Goal: Information Seeking & Learning: Learn about a topic

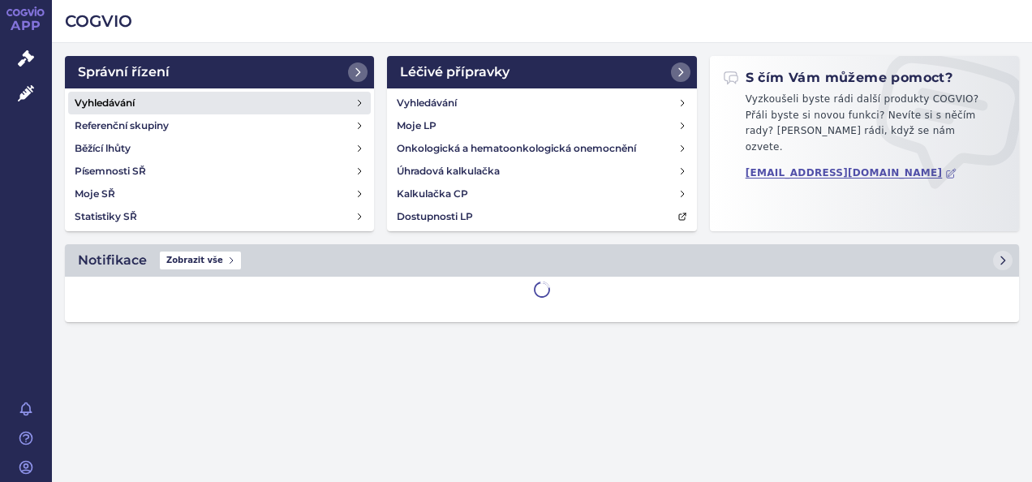
click at [182, 102] on link "Vyhledávání" at bounding box center [219, 103] width 303 height 23
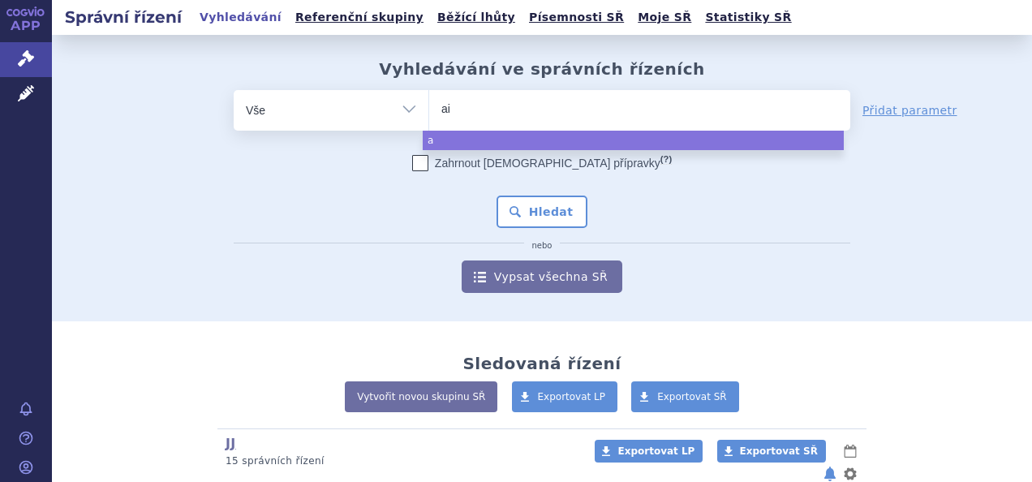
type input "aim"
type input "aimov"
type input "aimovig"
select select "[MEDICAL_DATA]"
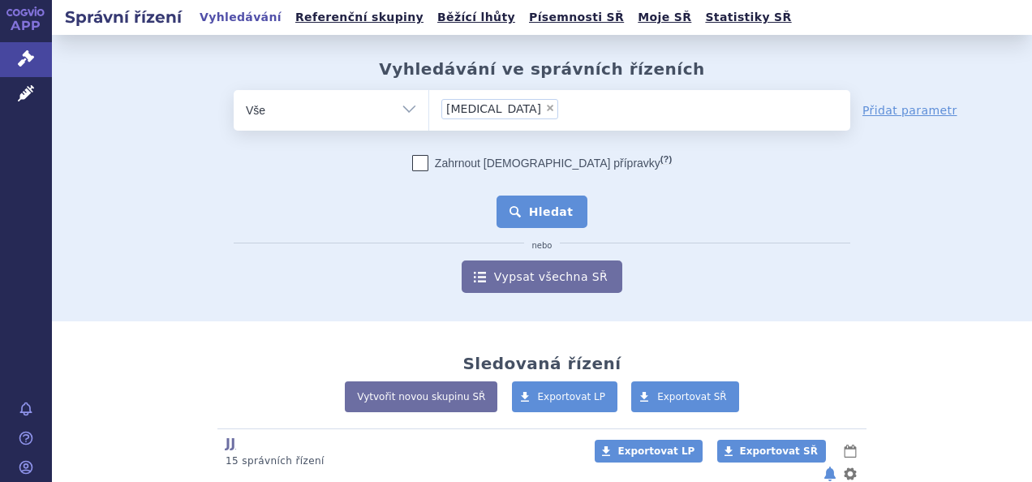
click at [519, 208] on button "Hledat" at bounding box center [542, 212] width 92 height 32
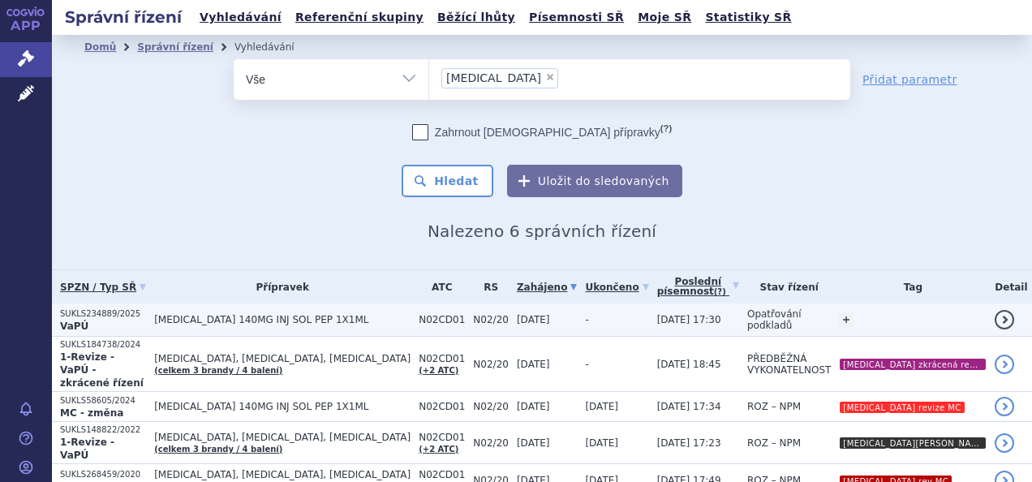
click at [355, 319] on span "AIMOVIG 140MG INJ SOL PEP 1X1ML" at bounding box center [282, 319] width 256 height 11
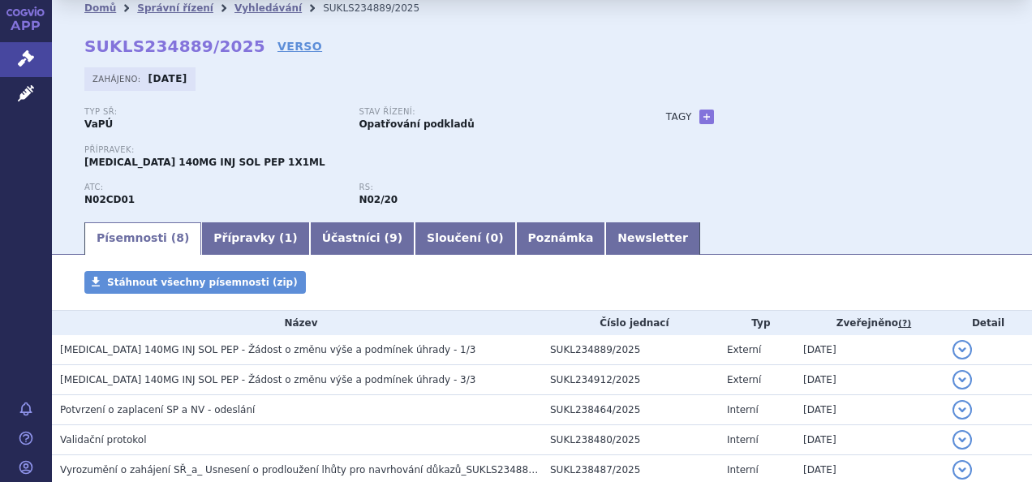
scroll to position [33, 0]
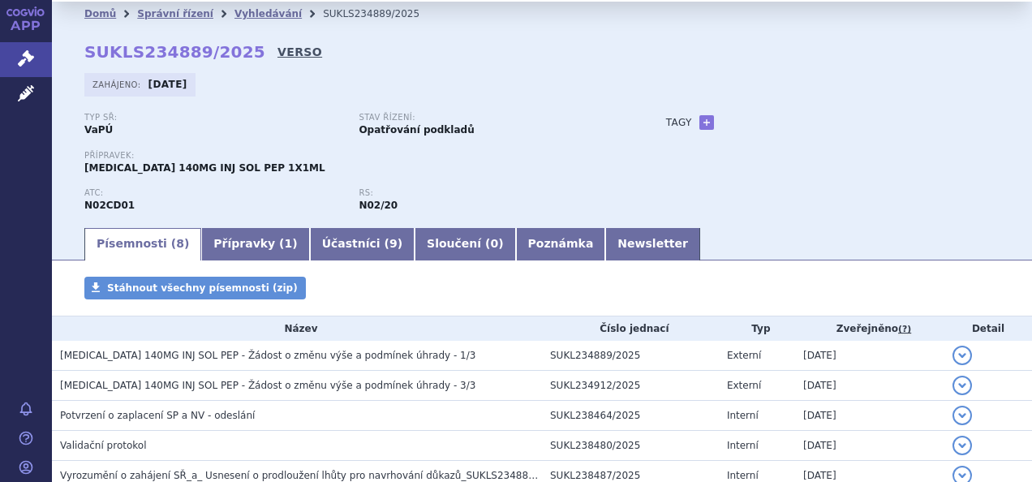
click at [277, 54] on link "VERSO" at bounding box center [299, 52] width 45 height 16
click at [161, 53] on strong "SUKLS234889/2025" at bounding box center [174, 51] width 181 height 19
copy h2 "SUKLS234889/2025"
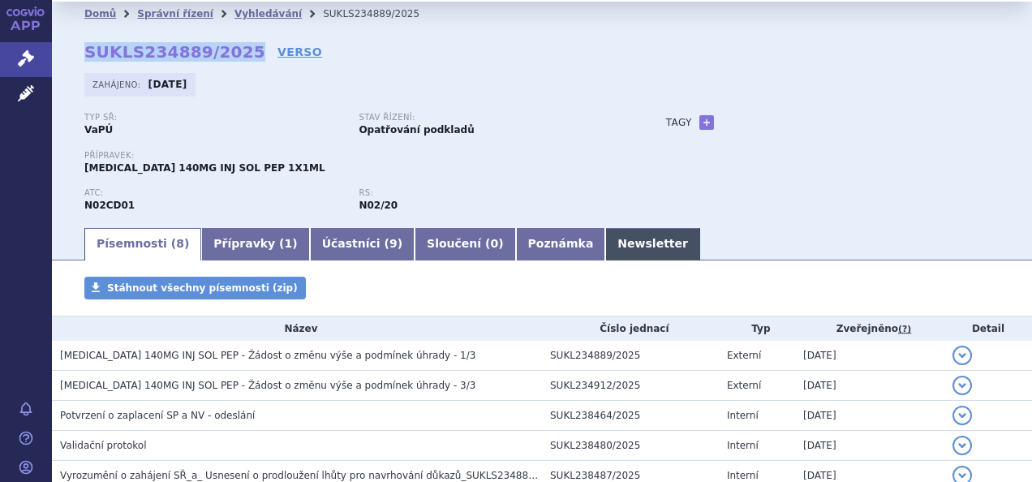
click at [605, 251] on link "Newsletter" at bounding box center [652, 244] width 95 height 32
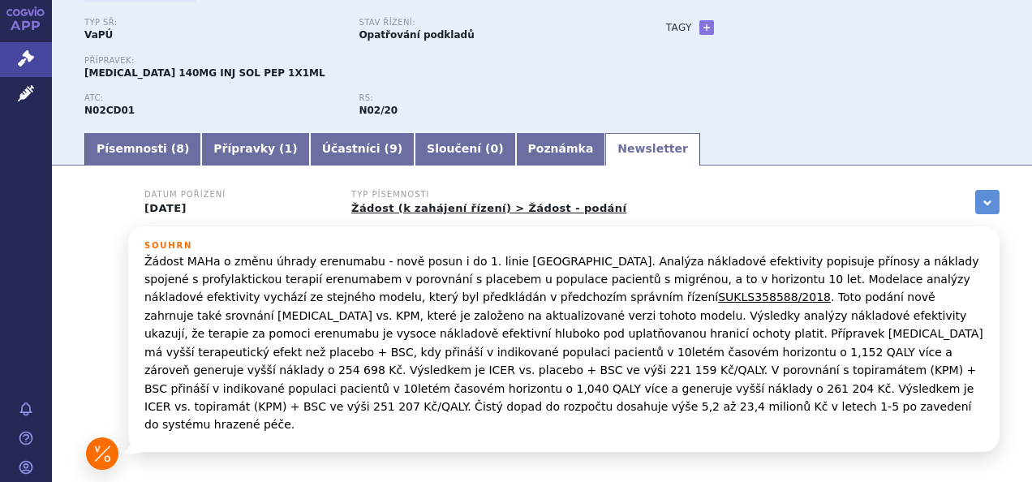
scroll to position [131, 0]
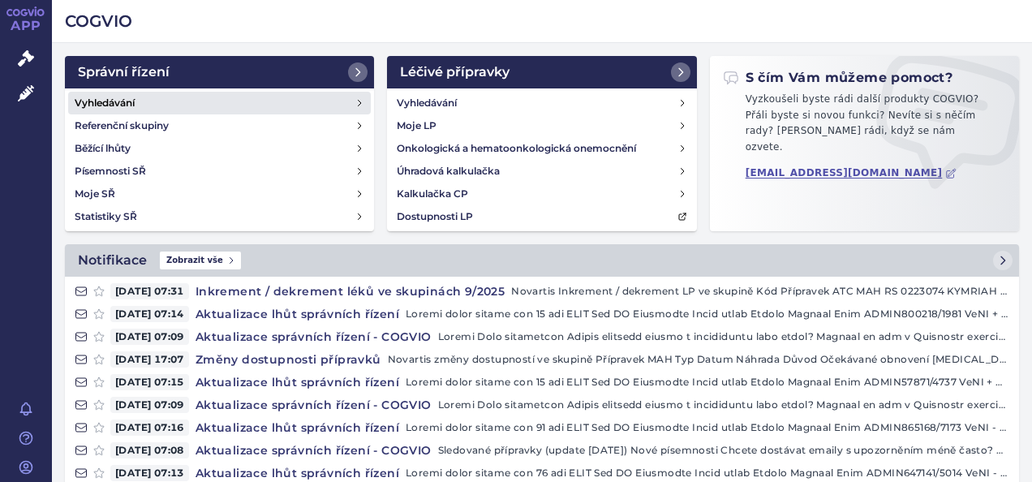
click at [135, 110] on h4 "Vyhledávání" at bounding box center [105, 103] width 60 height 16
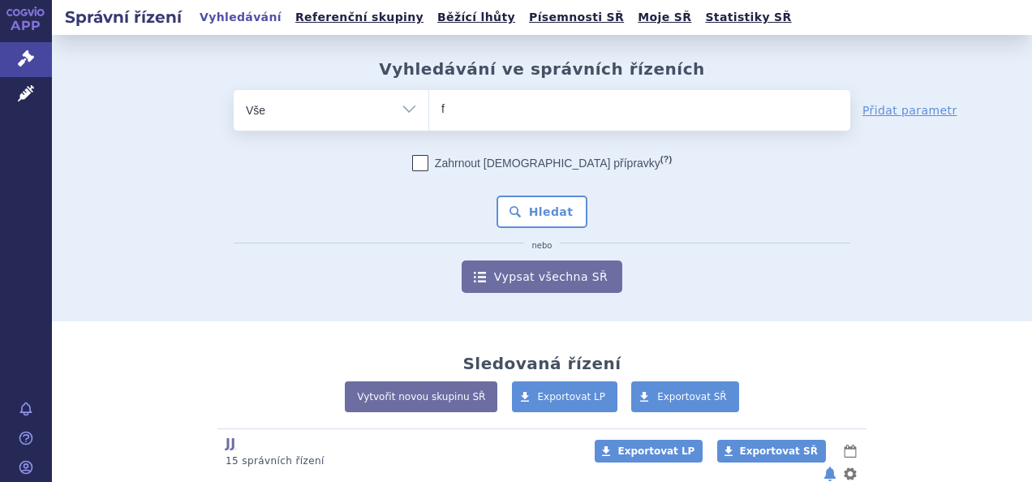
type input "fi"
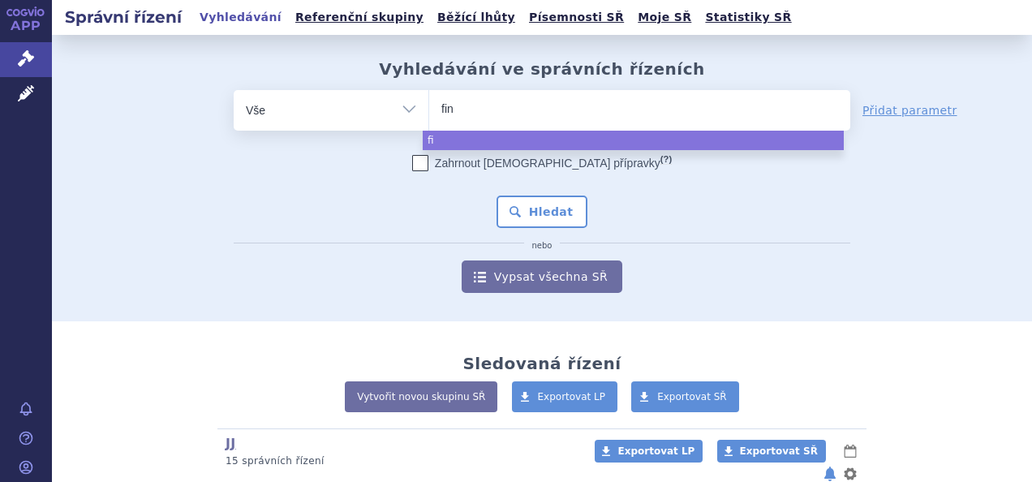
type input "fing"
type input "fingol"
type input "fingoli"
type input "fingolimo"
type input "[MEDICAL_DATA]"
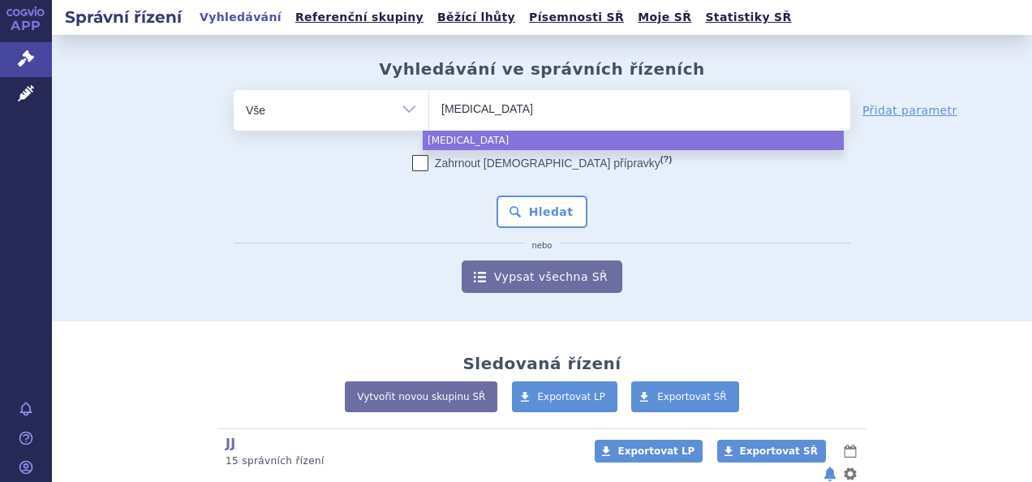
select select "fingolimod"
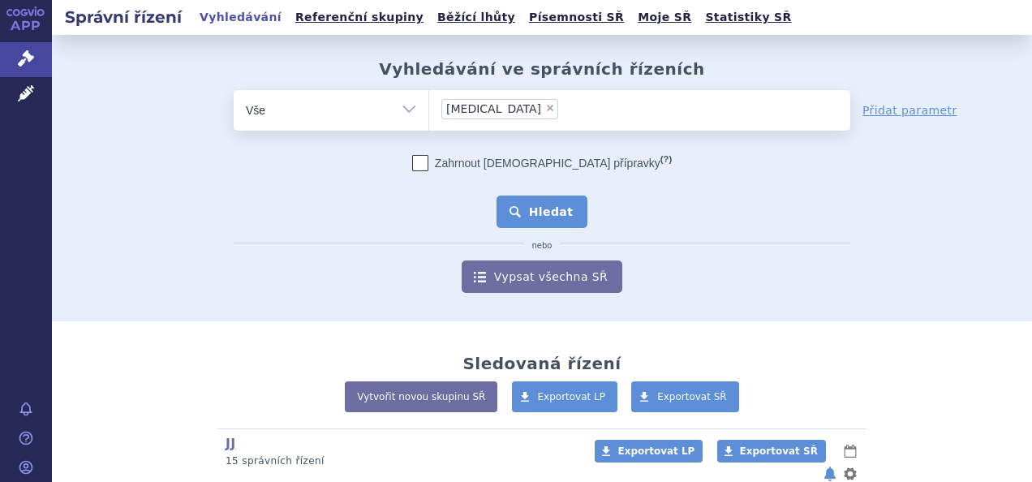
click at [511, 209] on button "Hledat" at bounding box center [542, 212] width 92 height 32
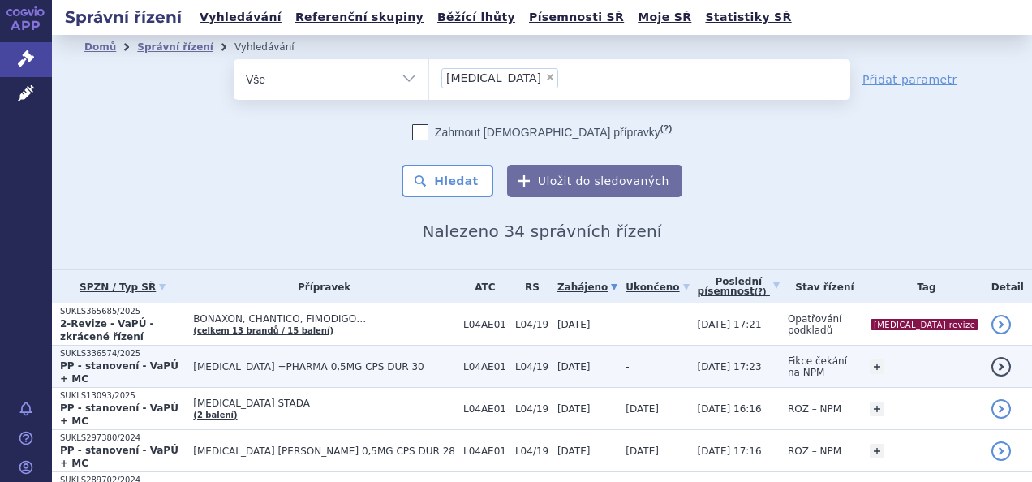
click at [406, 361] on span "[MEDICAL_DATA] +PHARMA 0,5MG CPS DUR 30" at bounding box center [324, 366] width 262 height 11
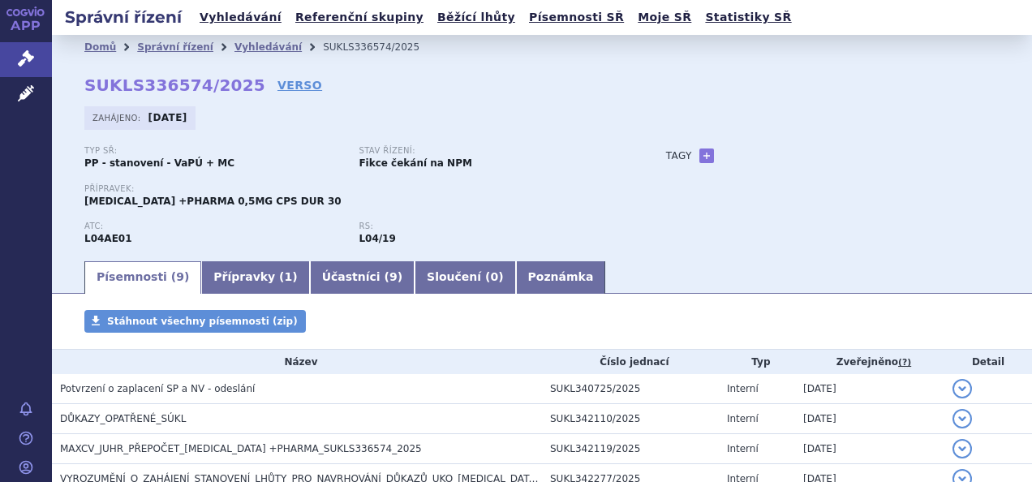
scroll to position [243, 0]
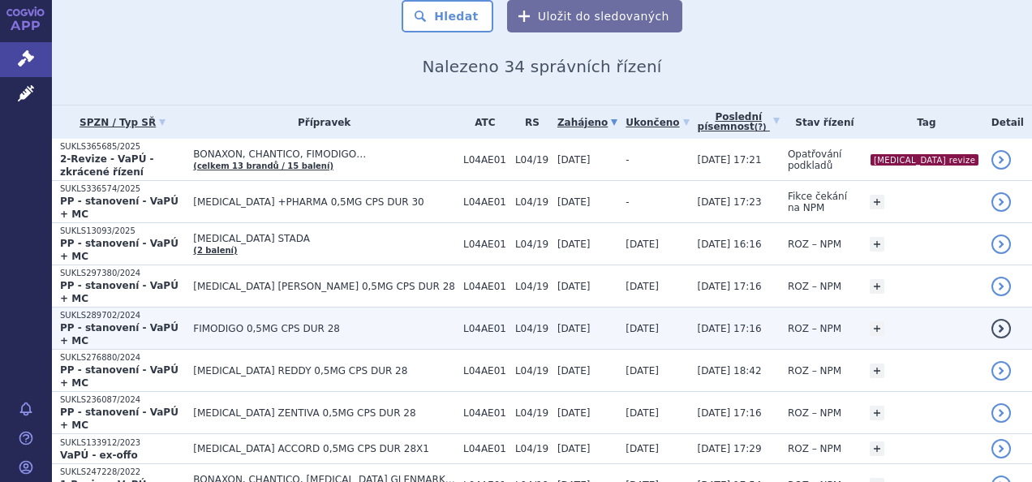
scroll to position [243, 0]
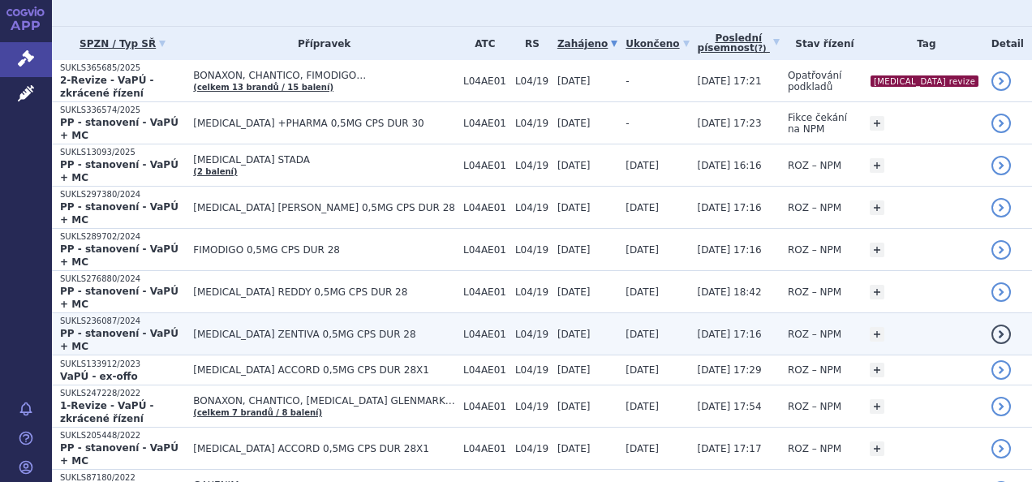
click at [273, 313] on td "[MEDICAL_DATA] ZENTIVA 0,5MG CPS DUR 28" at bounding box center [320, 334] width 270 height 42
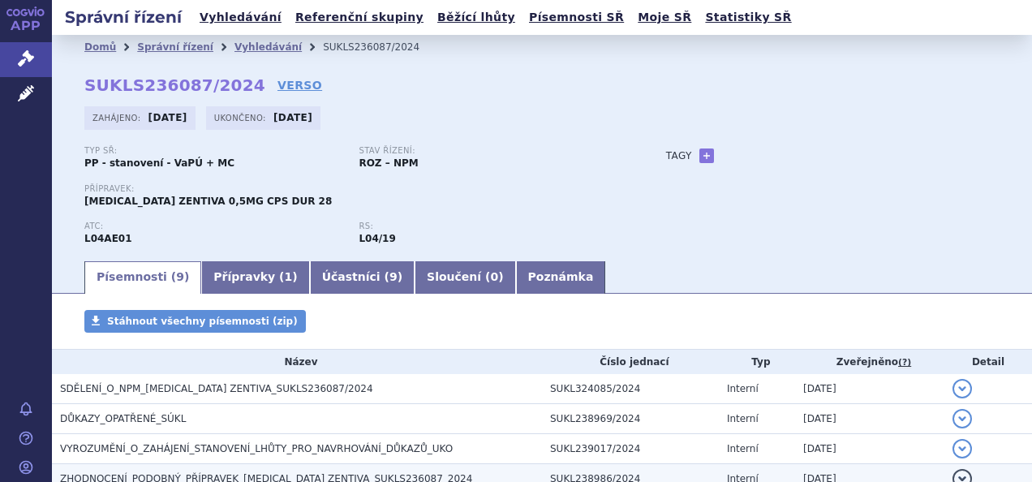
scroll to position [162, 0]
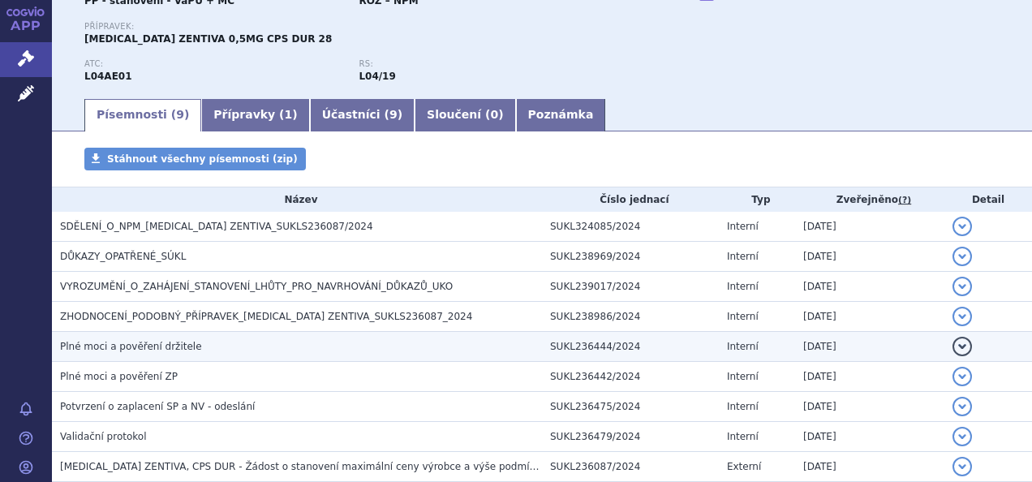
click at [201, 332] on td "Plné moci a pověření držitele" at bounding box center [297, 347] width 490 height 30
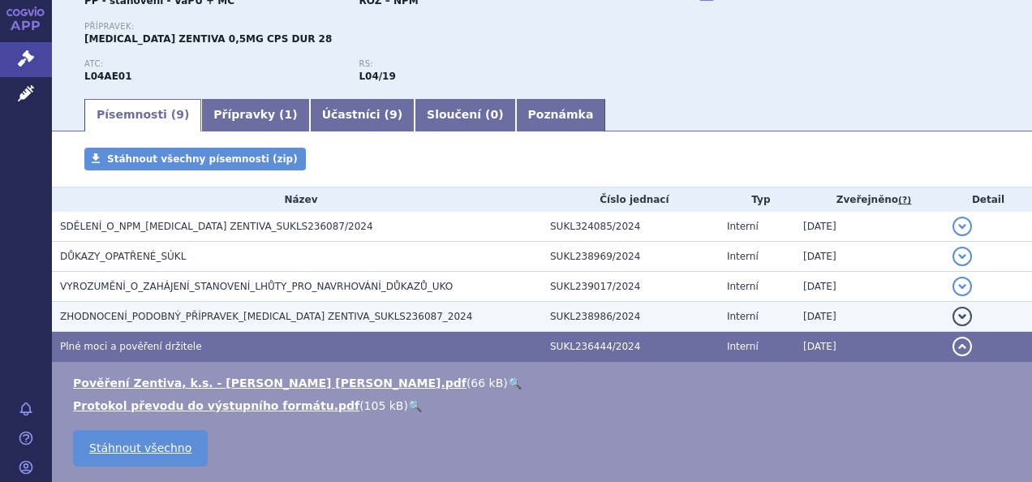
click at [205, 317] on span "ZHODNOCENÍ_PODOBNÝ_PŘÍPRAVEK_FINGOLIMOD ZENTIVA_SUKLS236087_2024" at bounding box center [266, 316] width 412 height 11
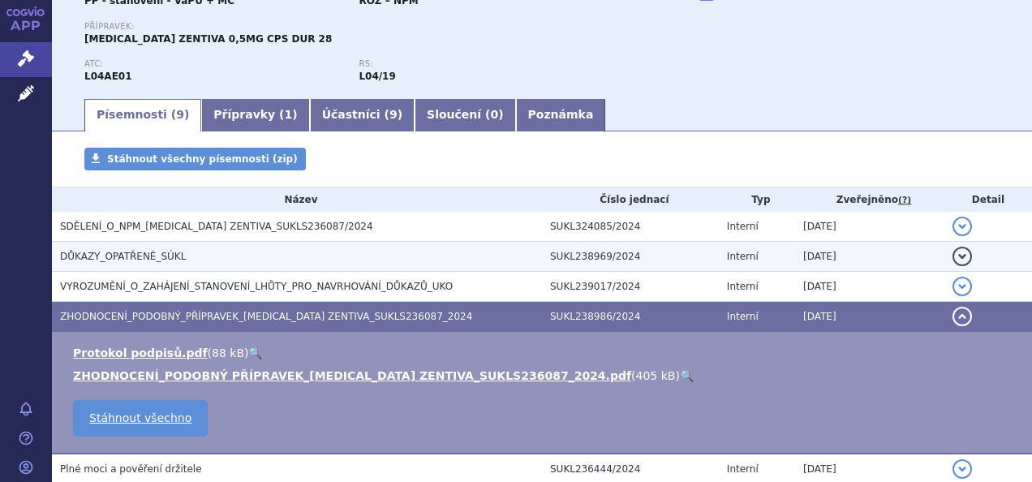
click at [168, 256] on span "DŮKAZY_OPATŘENÉ_SÚKL" at bounding box center [123, 256] width 126 height 11
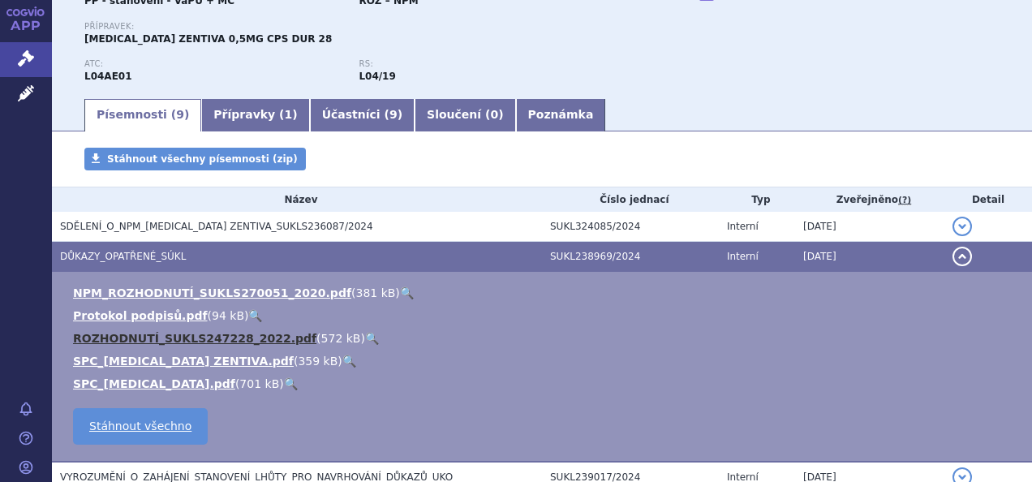
click at [188, 336] on link "ROZHODNUTÍ_SUKLS247228_2022.pdf" at bounding box center [194, 338] width 243 height 13
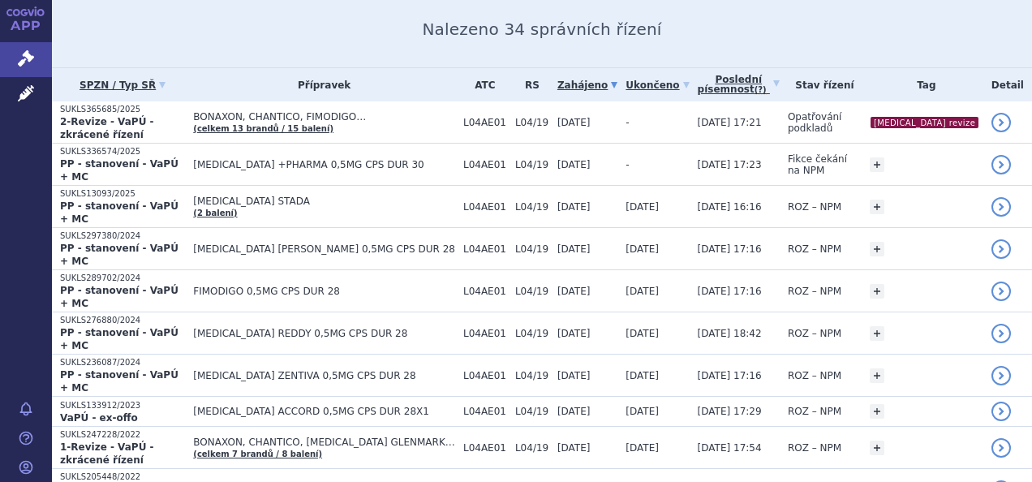
scroll to position [201, 0]
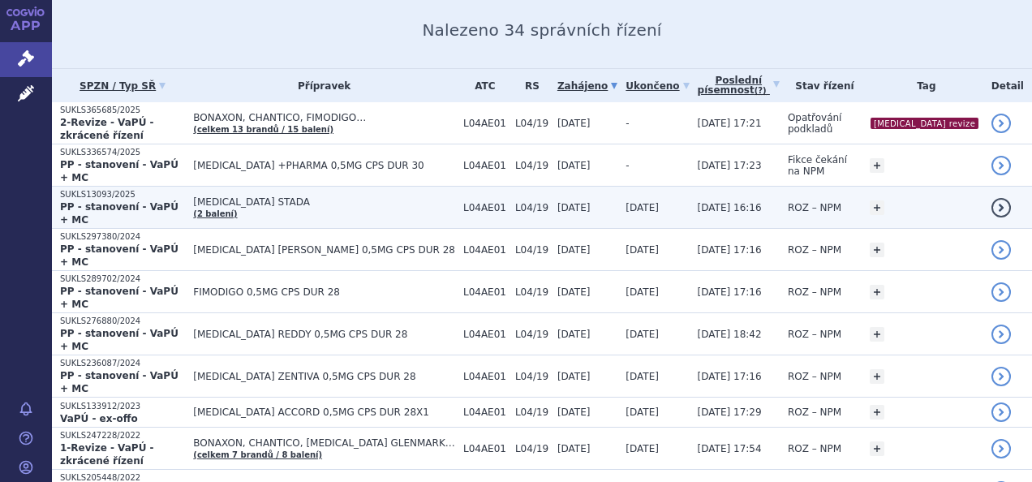
click at [337, 192] on td "FINGOLIMOD STADA (2 balení)" at bounding box center [320, 208] width 270 height 42
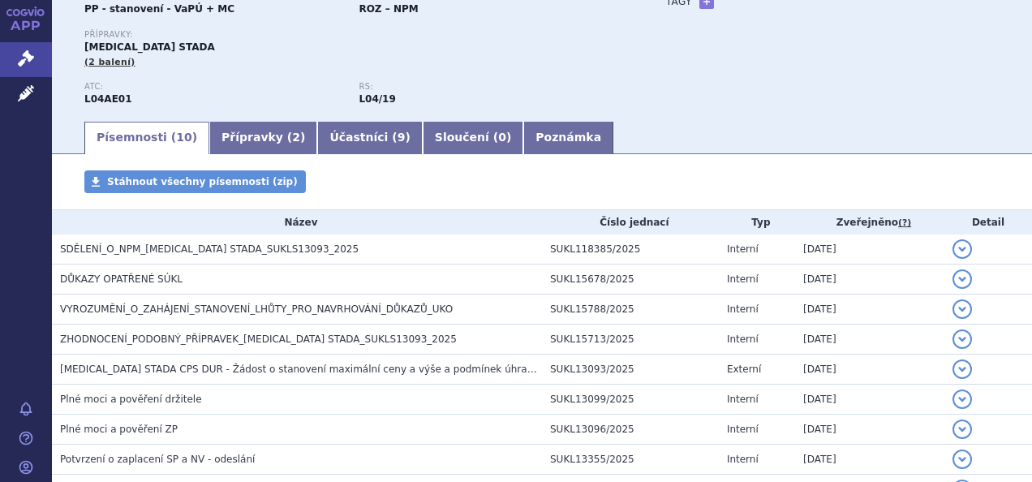
scroll to position [249, 0]
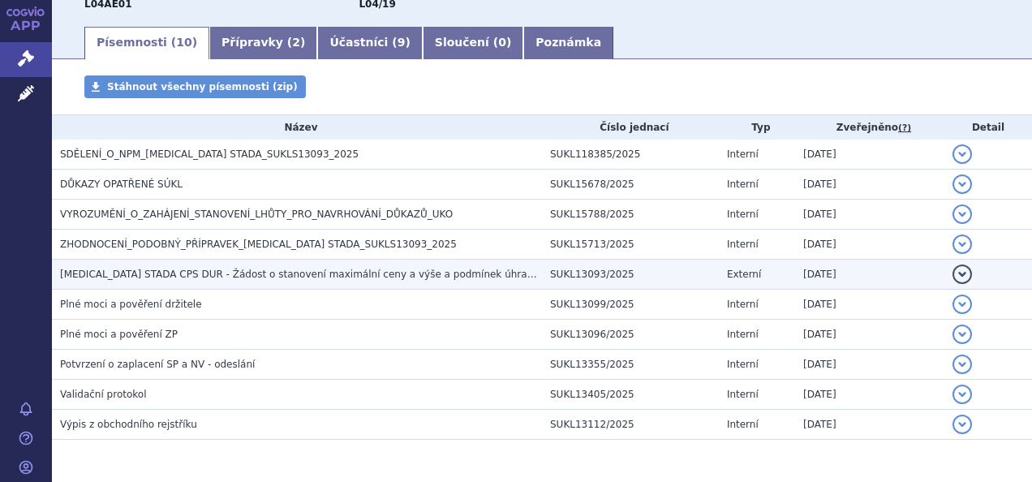
click at [299, 263] on td "FINGOLIMOD STADA CPS DUR - Žádost o stanovení maximální ceny a výše a podmínek …" at bounding box center [297, 275] width 490 height 30
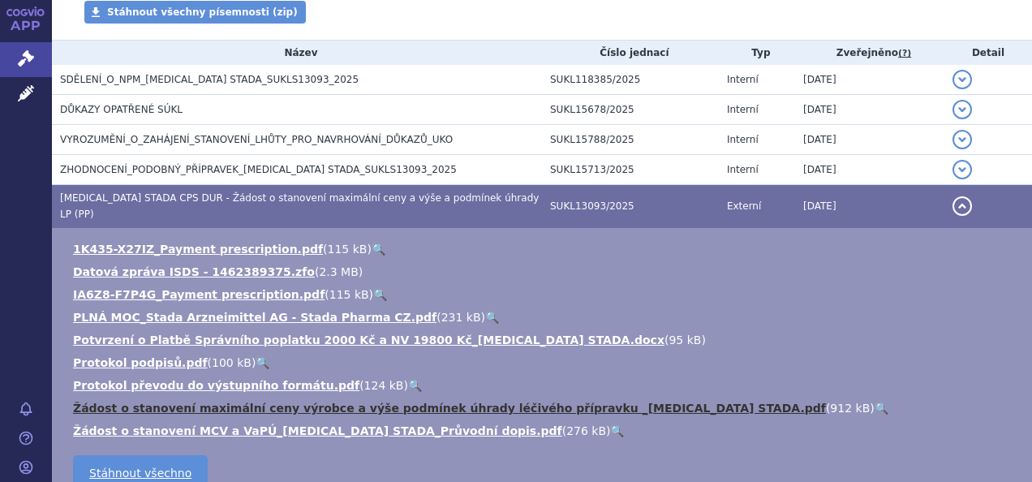
scroll to position [262, 0]
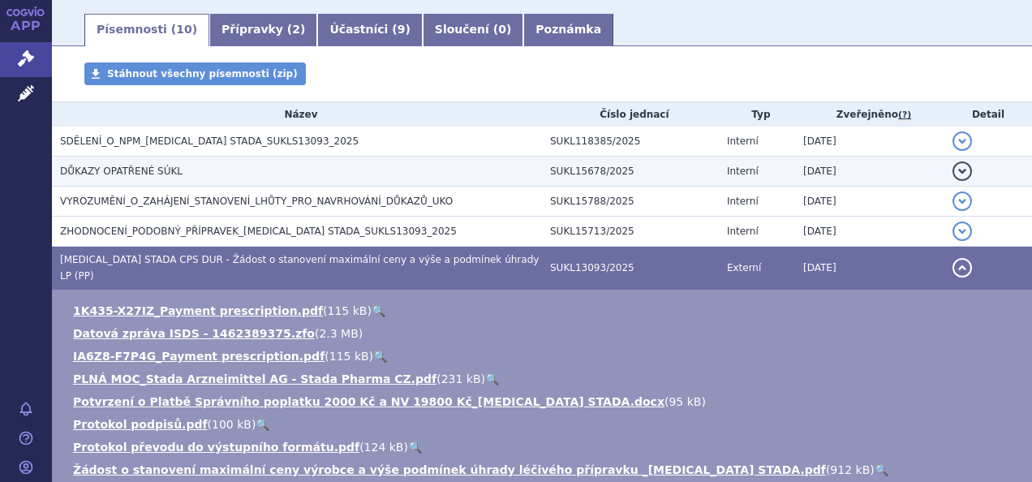
click at [162, 159] on td "DŮKAZY OPATŘENÉ SÚKL" at bounding box center [297, 172] width 490 height 30
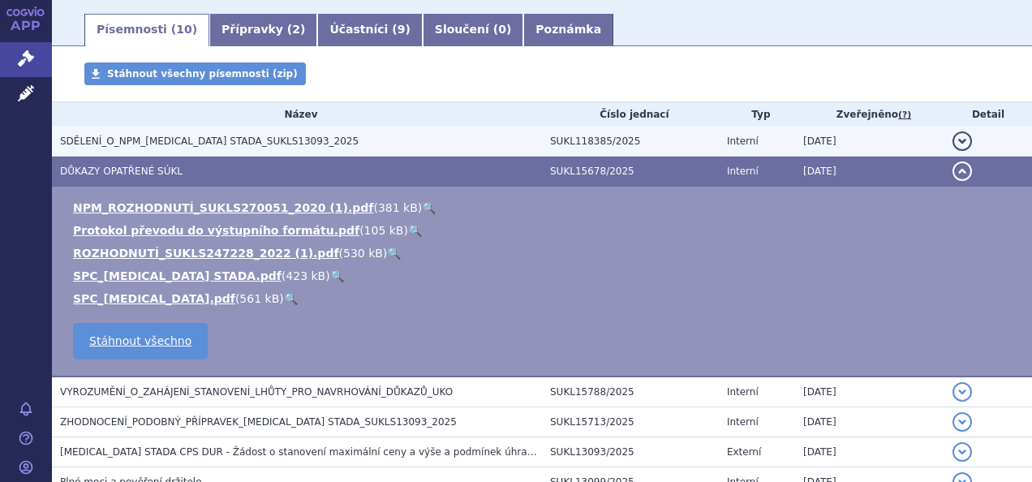
click at [196, 149] on h3 "SDĚLENÍ_O_NPM_FINGOLIMOD STADA_SUKLS13093_2025" at bounding box center [301, 141] width 482 height 16
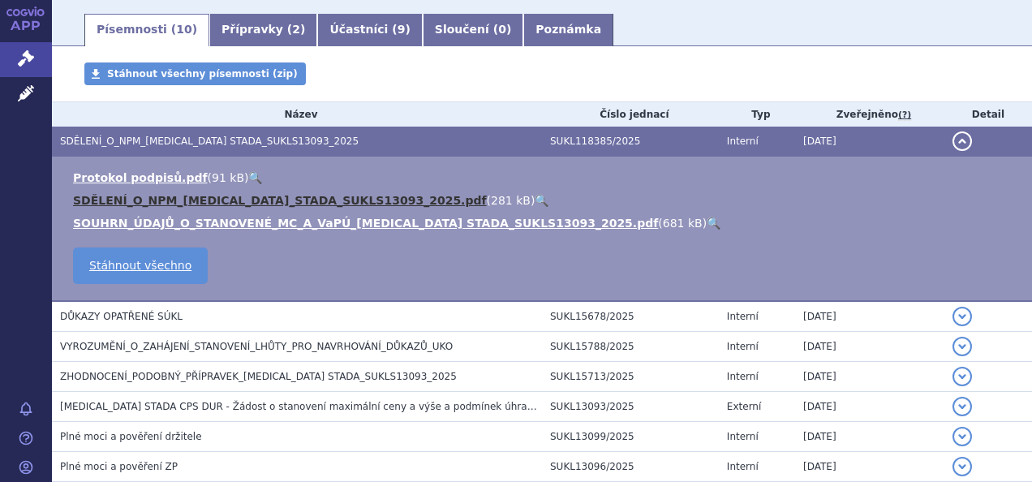
click at [224, 204] on link "SDĚLENÍ_O_NPM_FINGOLIMOD_STADA_SUKLS13093_2025.pdf" at bounding box center [280, 200] width 414 height 13
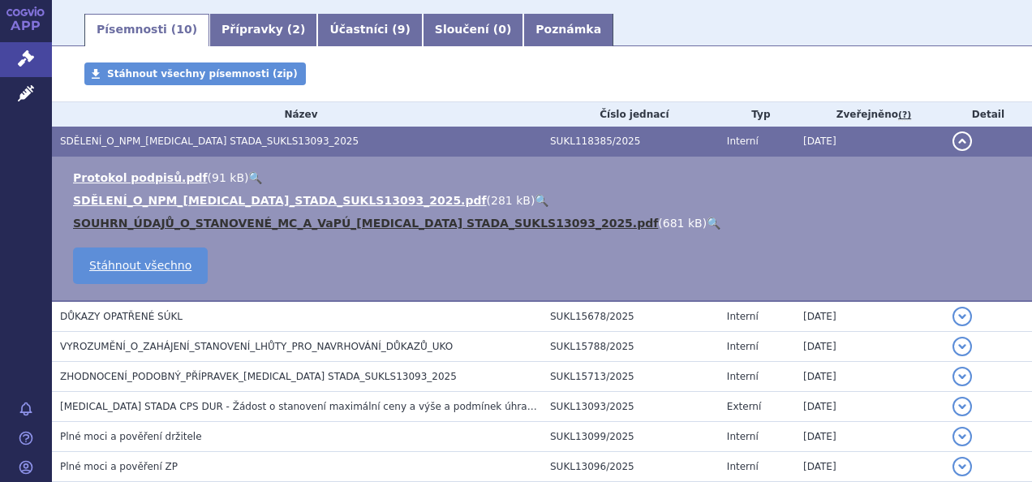
click at [247, 226] on link "SOUHRN_ÚDAJŮ_O_STANOVENÉ_MC_A_VaPÚ_FINGOLIMOD STADA_SUKLS13093_2025.pdf" at bounding box center [365, 223] width 585 height 13
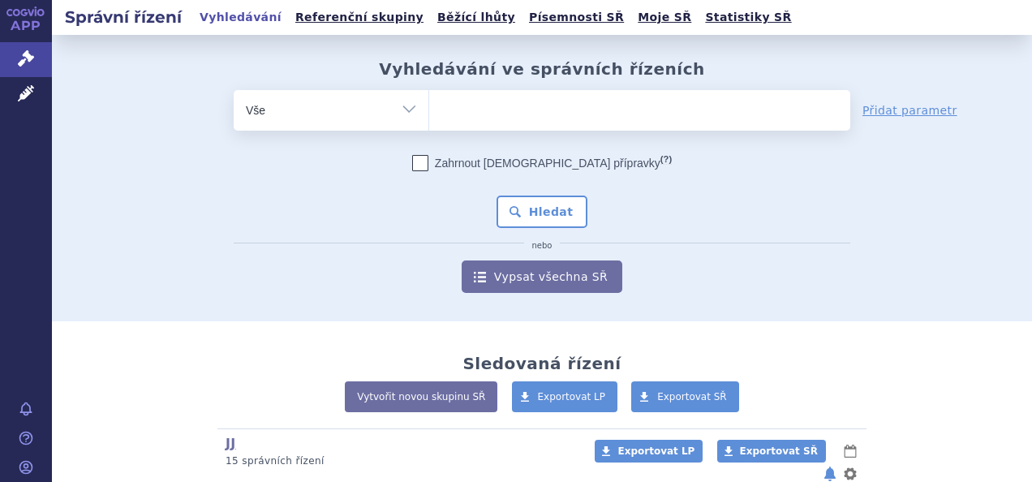
scroll to position [91, 0]
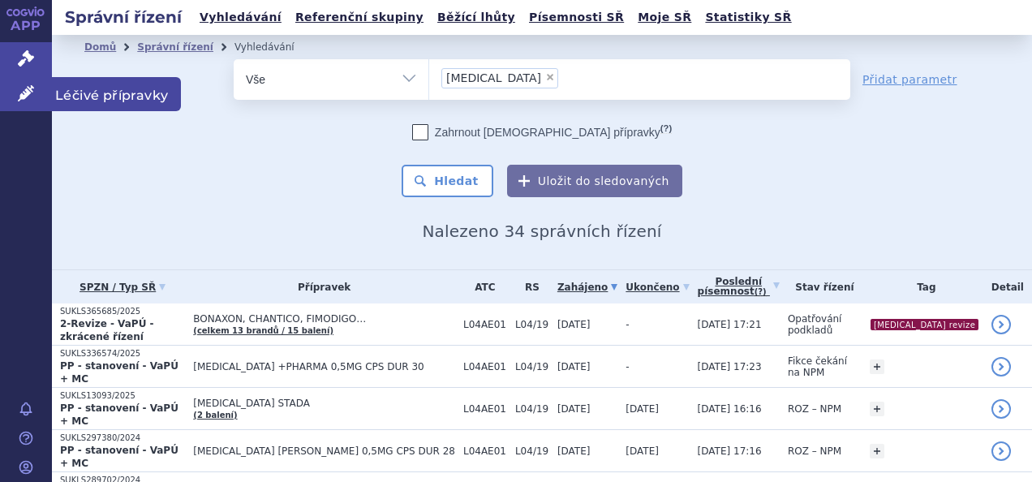
click at [21, 93] on icon at bounding box center [26, 93] width 16 height 16
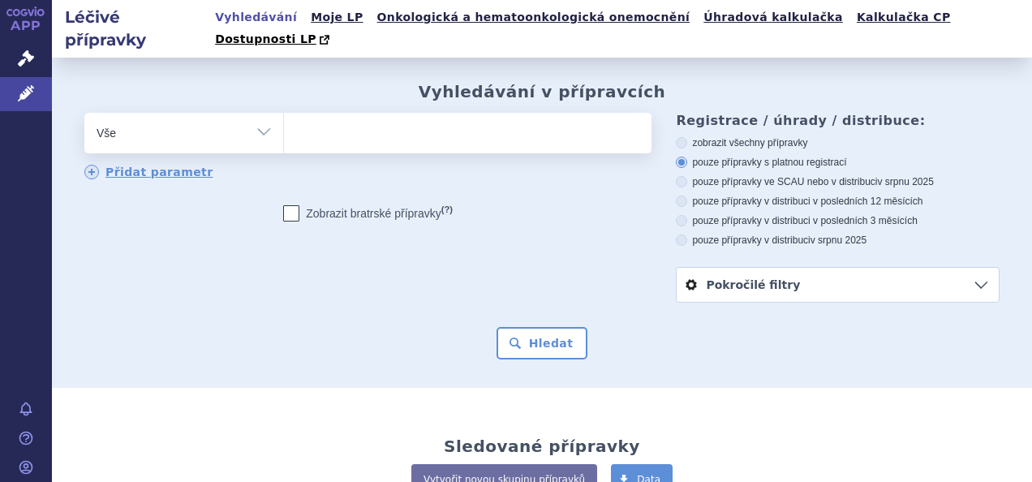
click at [429, 119] on ul at bounding box center [465, 130] width 363 height 34
click at [284, 119] on select at bounding box center [283, 132] width 1 height 41
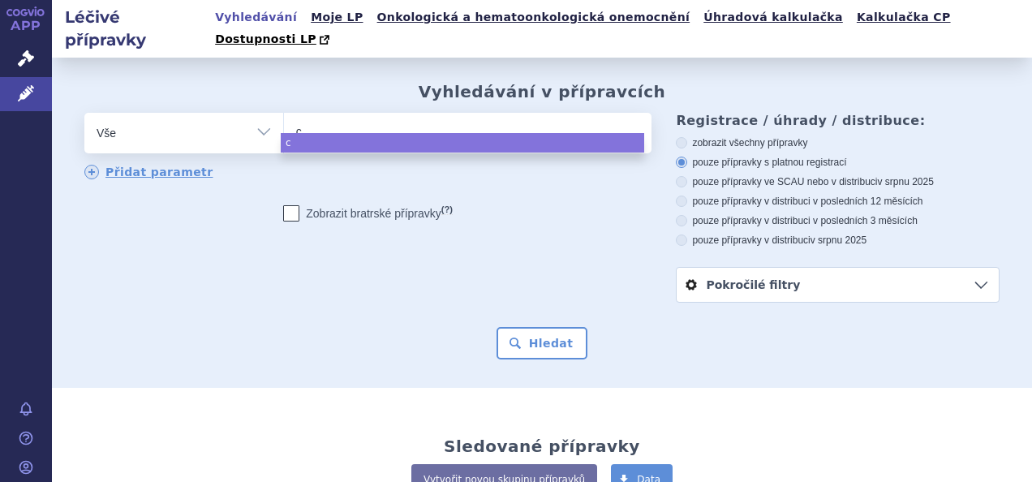
type input "ce"
type input "cert"
type input "certic"
type input "certica"
type input "certican"
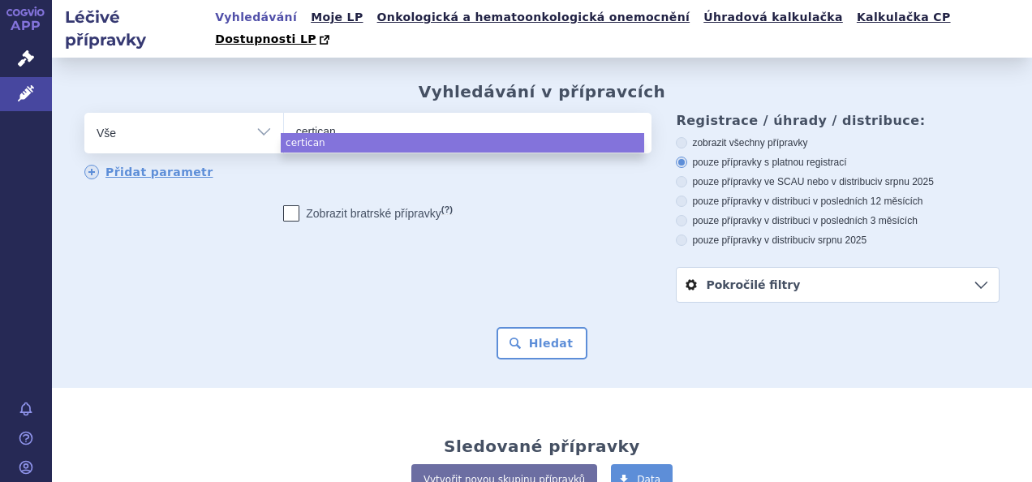
select select "certican"
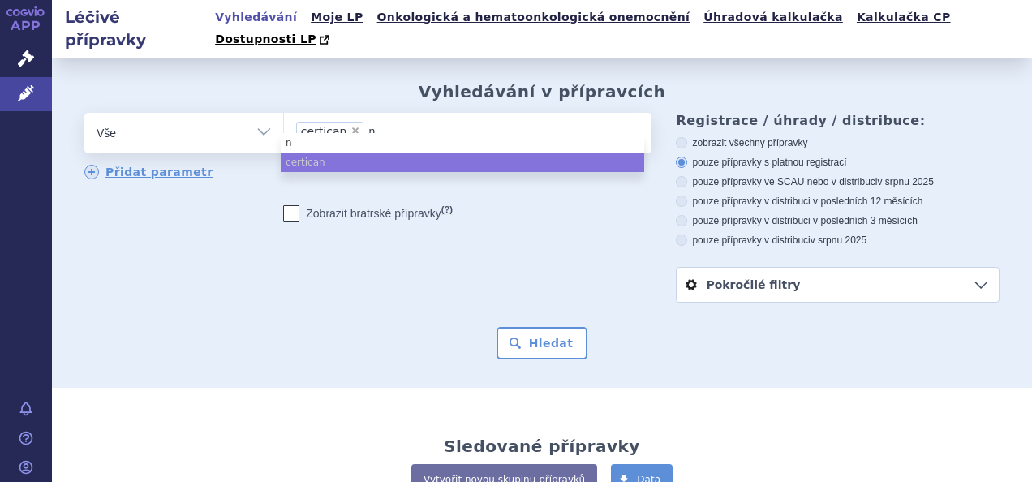
type input "ne"
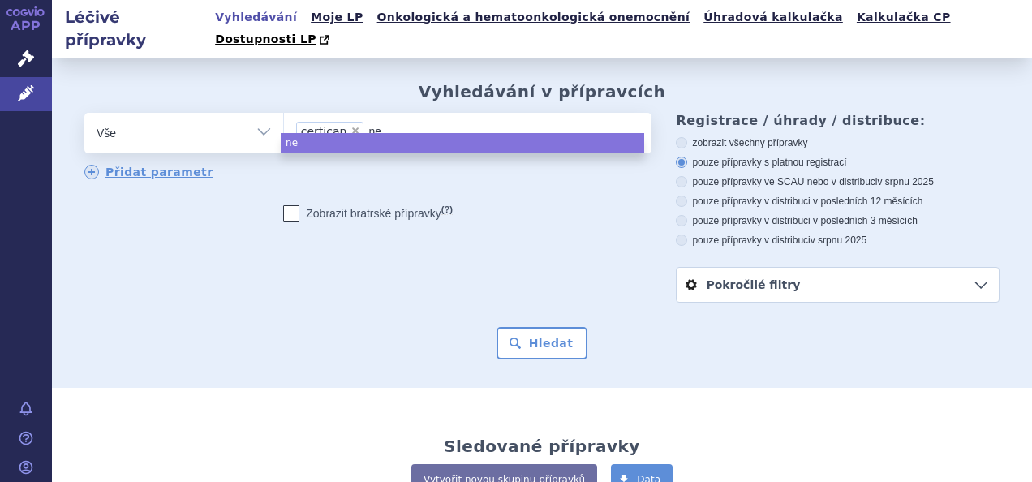
type input "neo"
type input "neor"
type input "neoral"
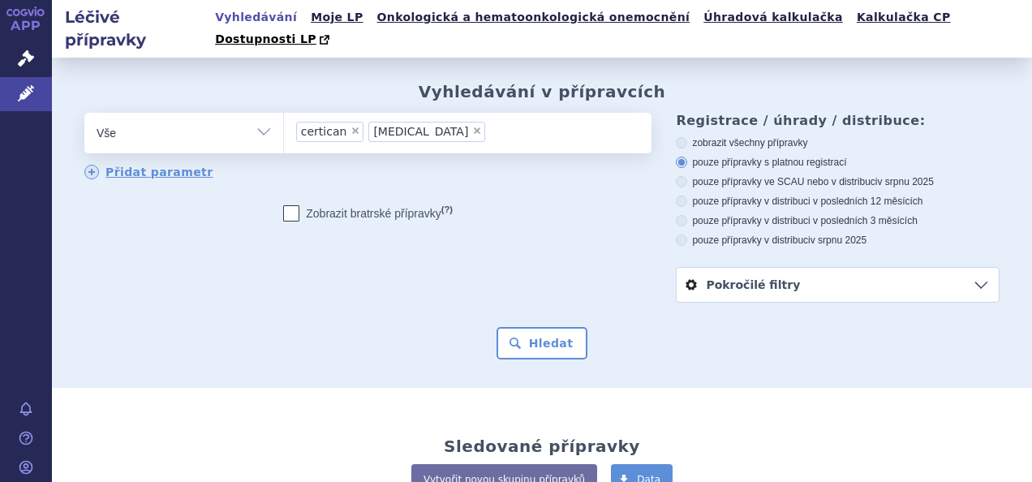
drag, startPoint x: 516, startPoint y: 321, endPoint x: 482, endPoint y: 322, distance: 34.1
click at [482, 327] on div "Hledat" at bounding box center [541, 343] width 915 height 32
click at [530, 327] on button "Hledat" at bounding box center [542, 343] width 92 height 32
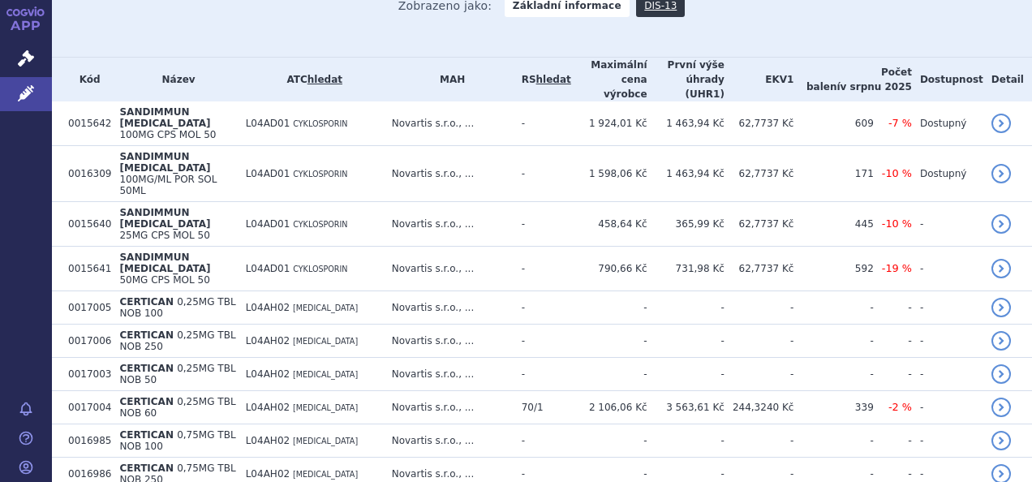
scroll to position [440, 0]
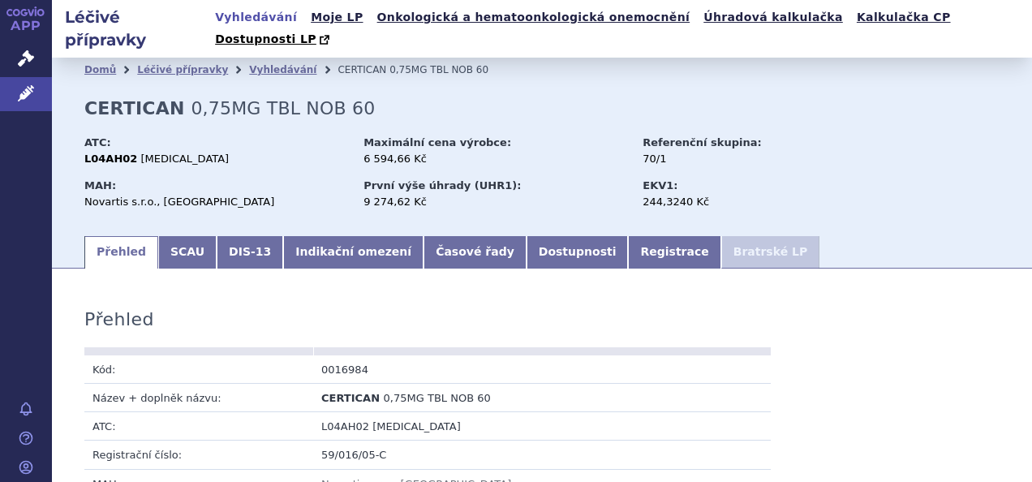
scroll to position [162, 0]
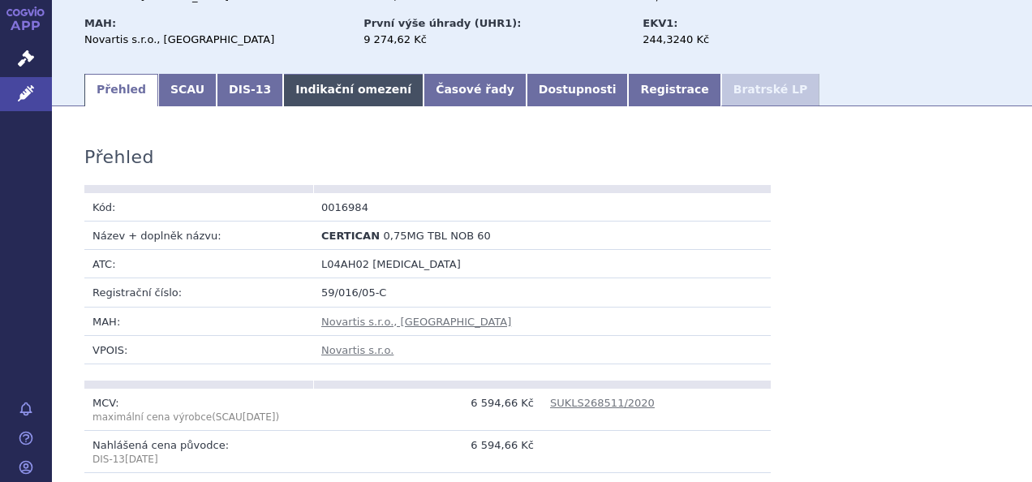
click at [321, 74] on link "Indikační omezení" at bounding box center [353, 90] width 140 height 32
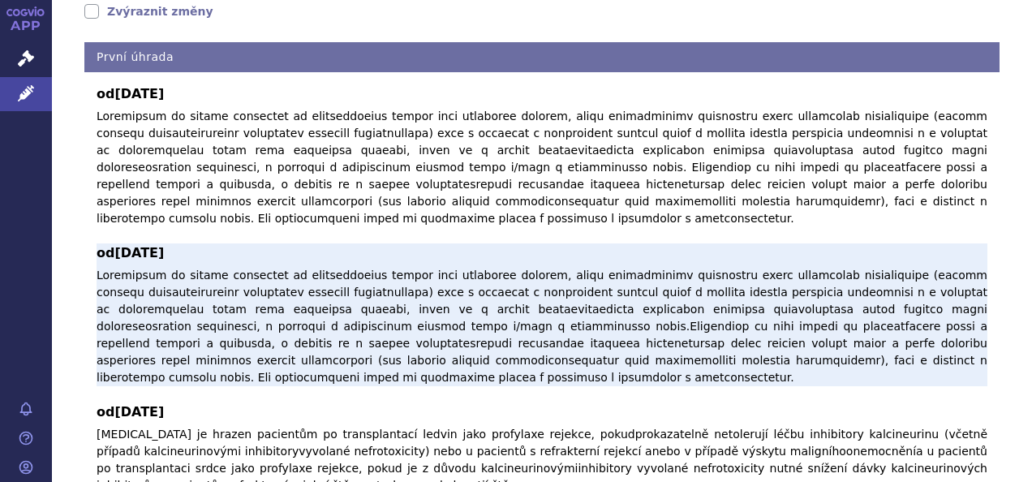
scroll to position [406, 0]
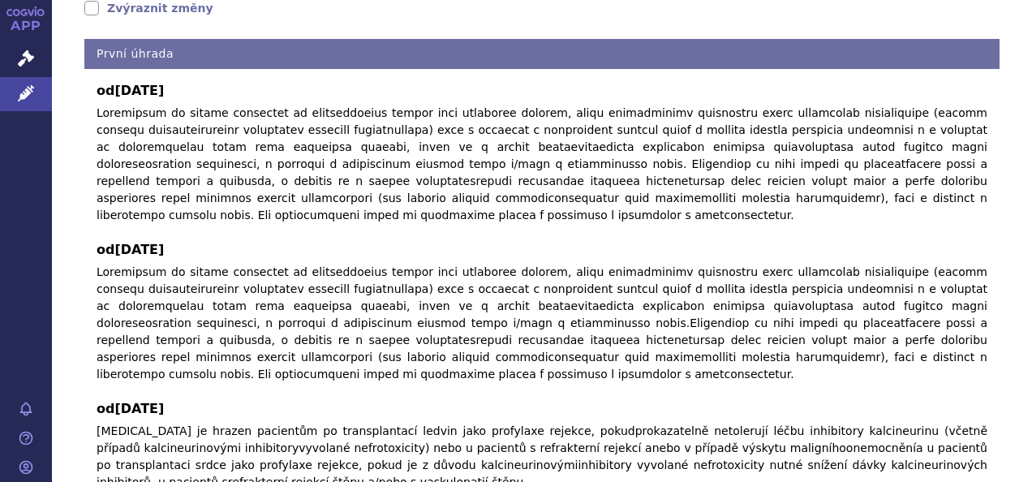
drag, startPoint x: 229, startPoint y: 107, endPoint x: 684, endPoint y: 197, distance: 463.9
click at [684, 197] on div "od 01.03.2018 od 01.01.2017 od 01.12.2012 everolimus je hrazen pacientům po tra…" at bounding box center [541, 393] width 915 height 649
drag, startPoint x: 684, startPoint y: 197, endPoint x: 410, endPoint y: 188, distance: 273.5
click at [445, 190] on div "od 01.03.2018 od 01.01.2017 od 01.12.2012 everolimus je hrazen pacientům po tra…" at bounding box center [541, 393] width 915 height 649
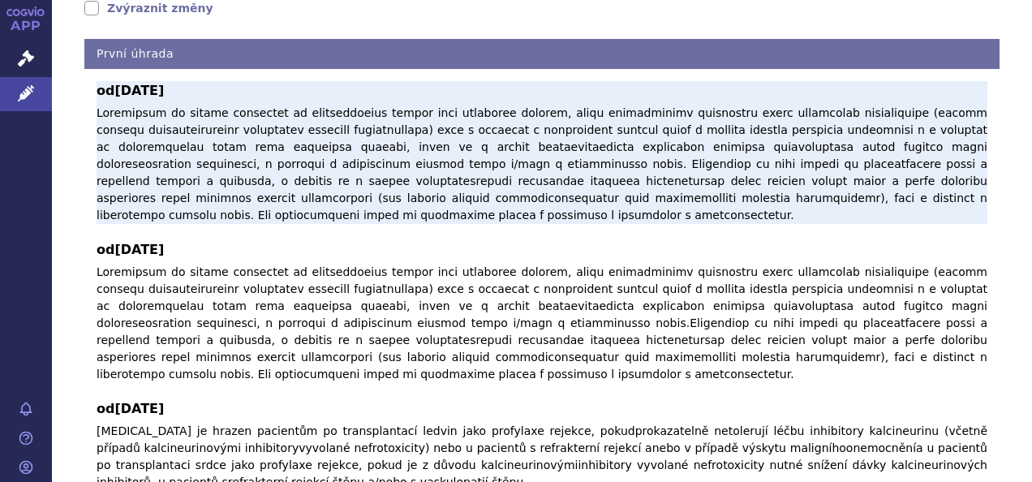
click at [135, 81] on div "od 01.03.2018" at bounding box center [542, 152] width 891 height 143
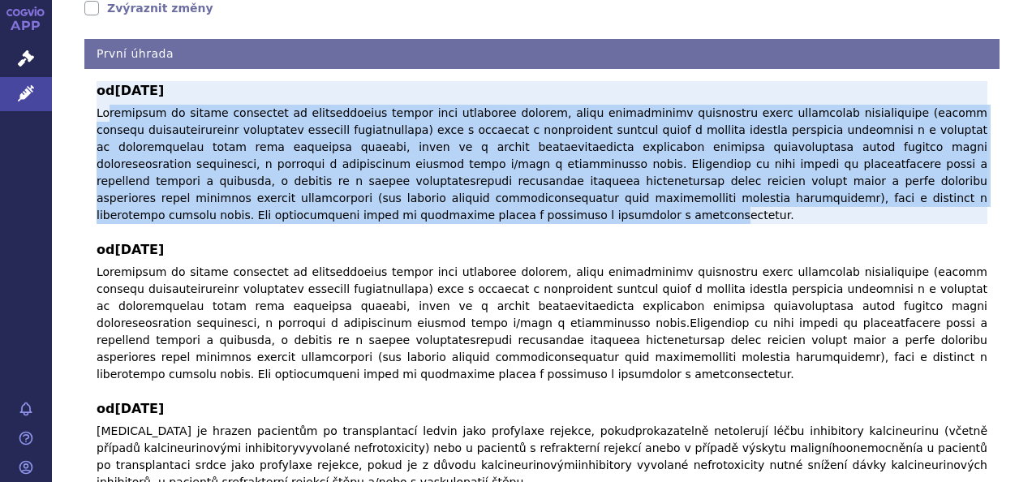
drag, startPoint x: 106, startPoint y: 86, endPoint x: 677, endPoint y: 168, distance: 576.9
click at [677, 168] on p at bounding box center [542, 164] width 891 height 119
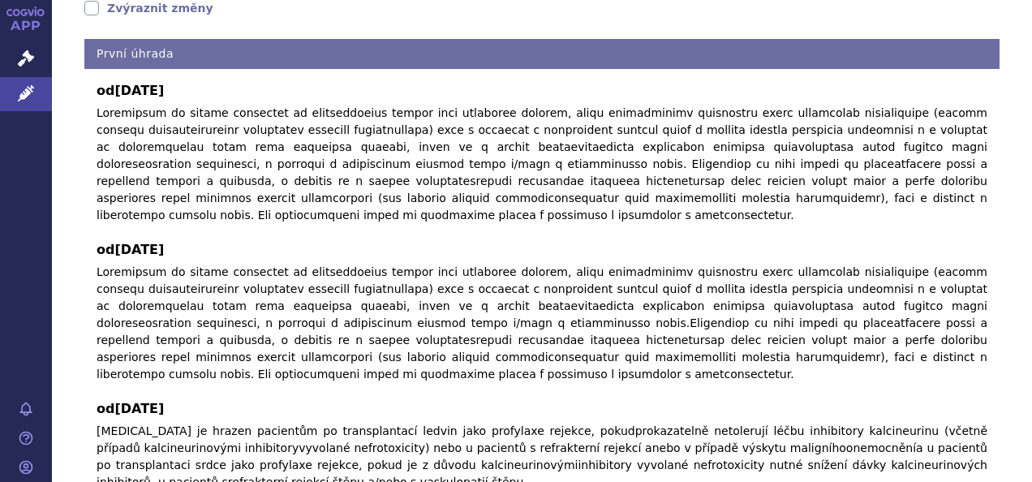
drag, startPoint x: 677, startPoint y: 168, endPoint x: 675, endPoint y: 196, distance: 28.5
click at [675, 196] on div "od 01.03.2018 od 01.01.2017 od 01.12.2012 everolimus je hrazen pacientům po tra…" at bounding box center [541, 393] width 915 height 649
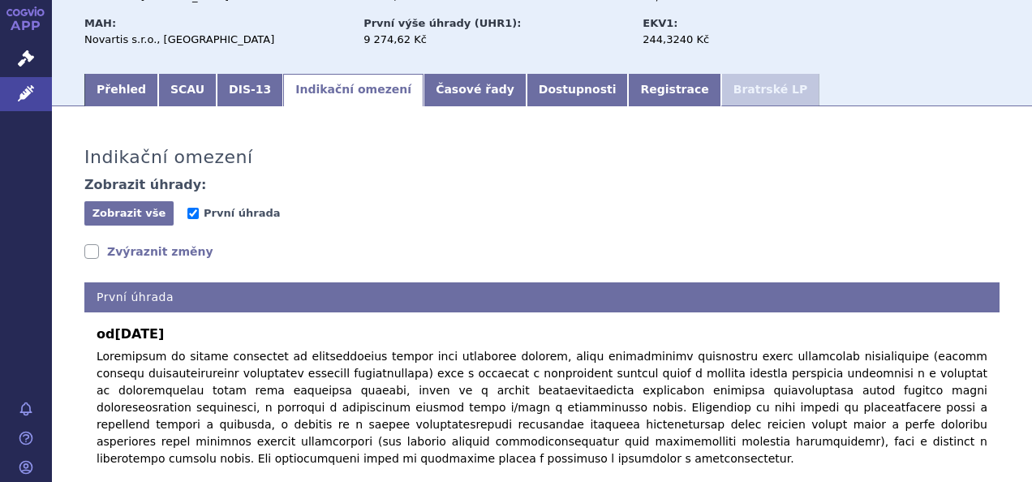
scroll to position [81, 0]
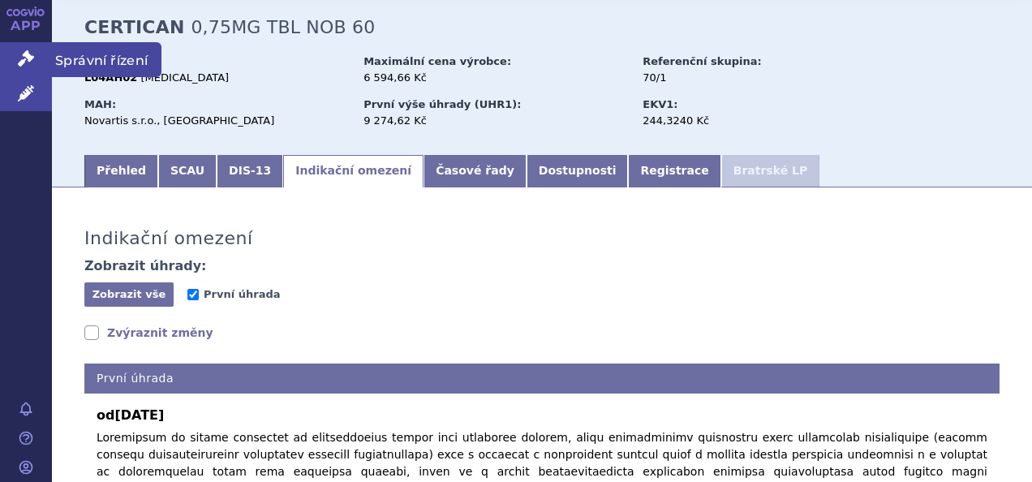
click at [24, 59] on icon at bounding box center [26, 58] width 16 height 16
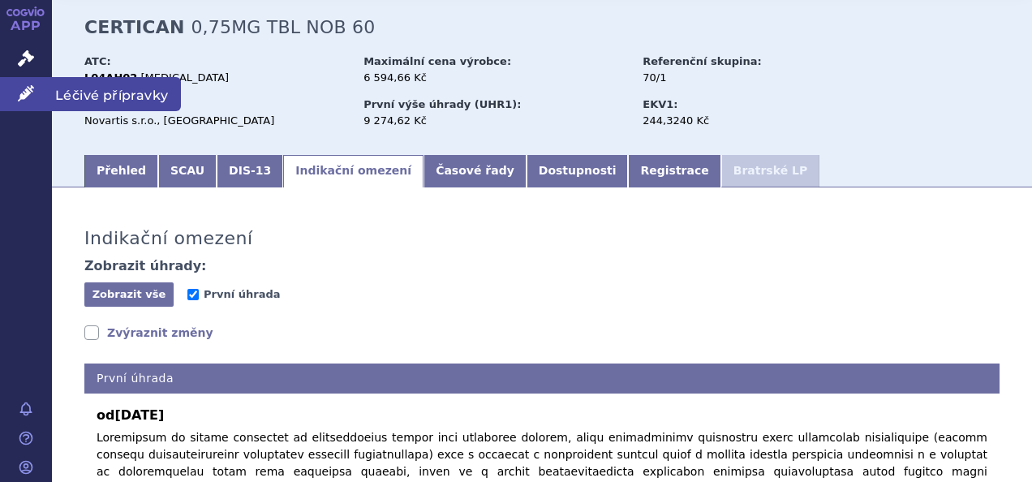
click at [23, 90] on icon at bounding box center [26, 93] width 16 height 16
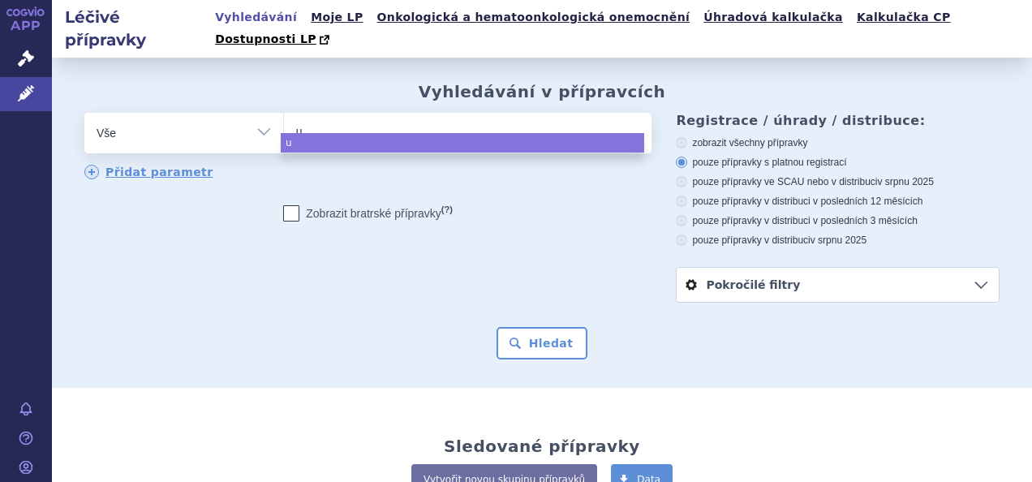
type input "ut"
type input "u"
type input "ult"
type input "ulti"
type input "ultibr"
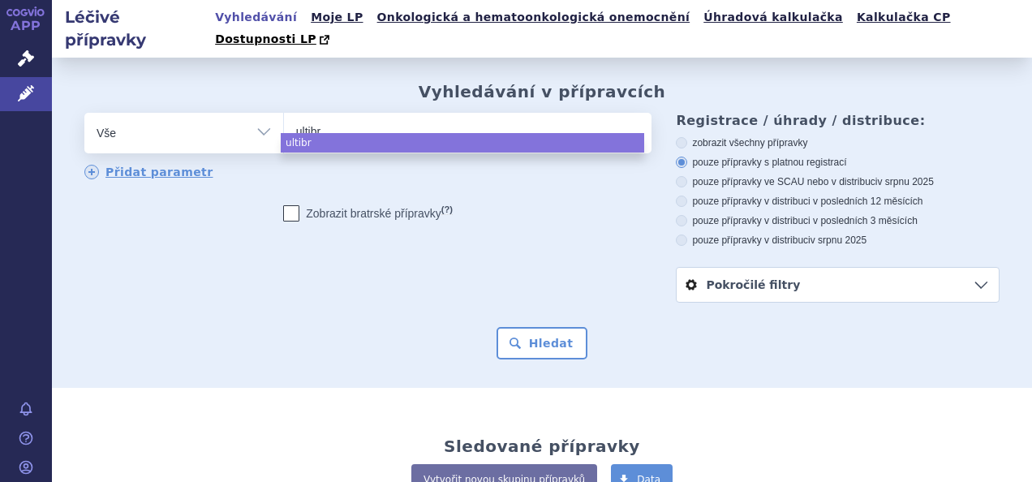
type input "ultibro"
select select "ultibro"
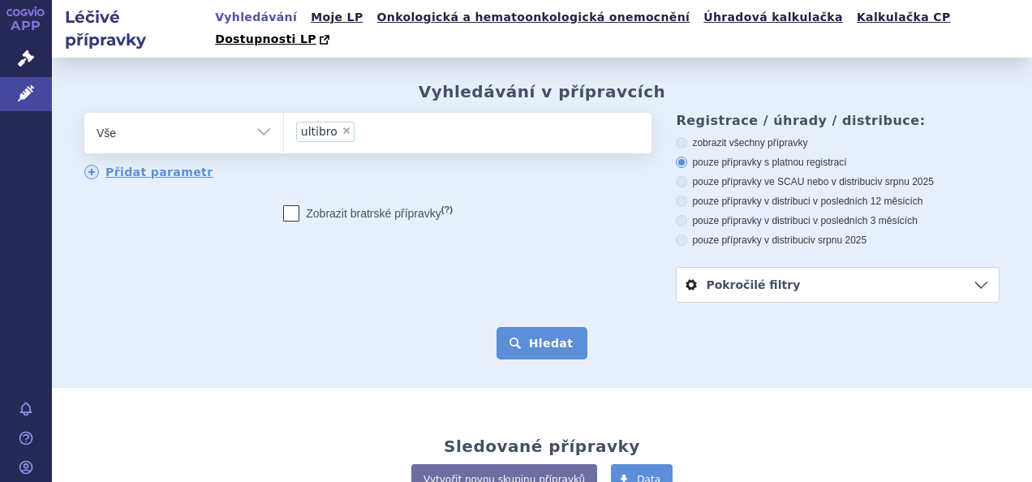
click at [535, 329] on button "Hledat" at bounding box center [542, 343] width 92 height 32
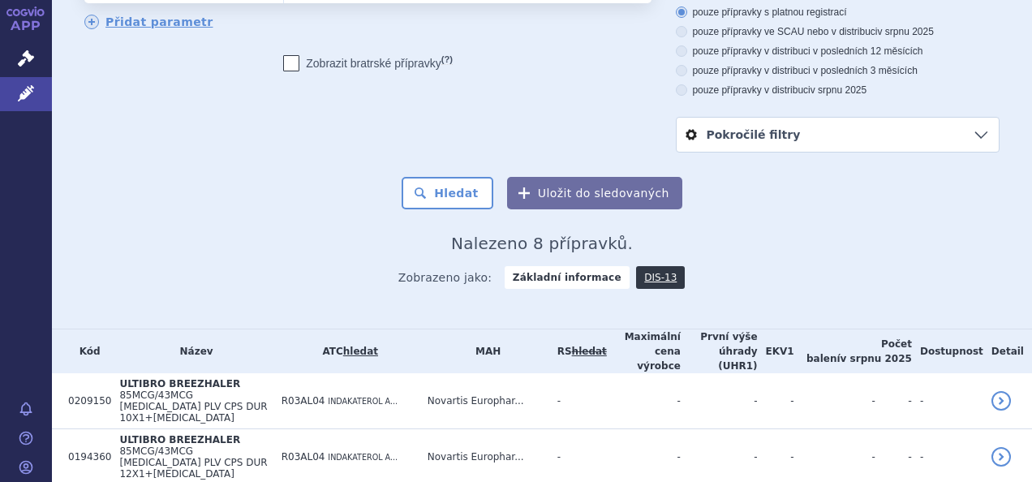
scroll to position [243, 0]
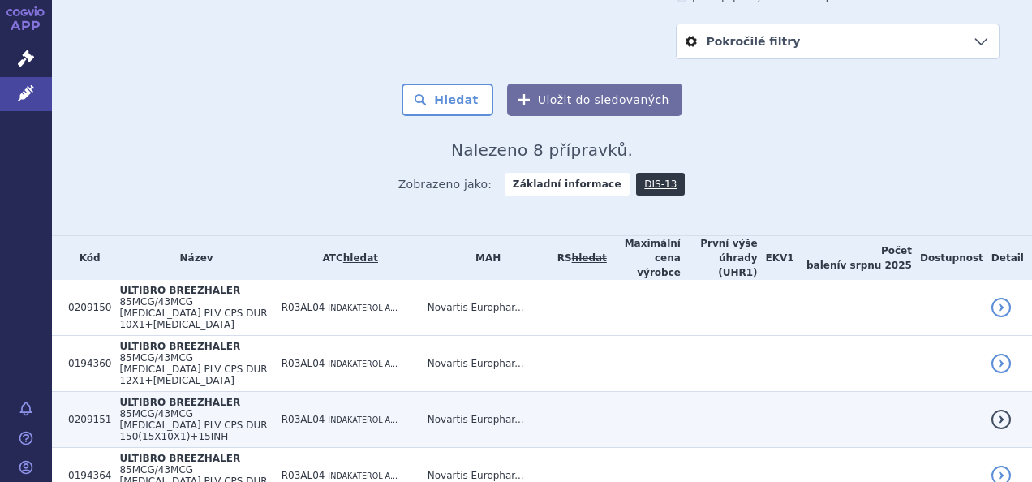
click at [395, 392] on td "R03AL04 INDAKATEROL A..." at bounding box center [346, 420] width 146 height 56
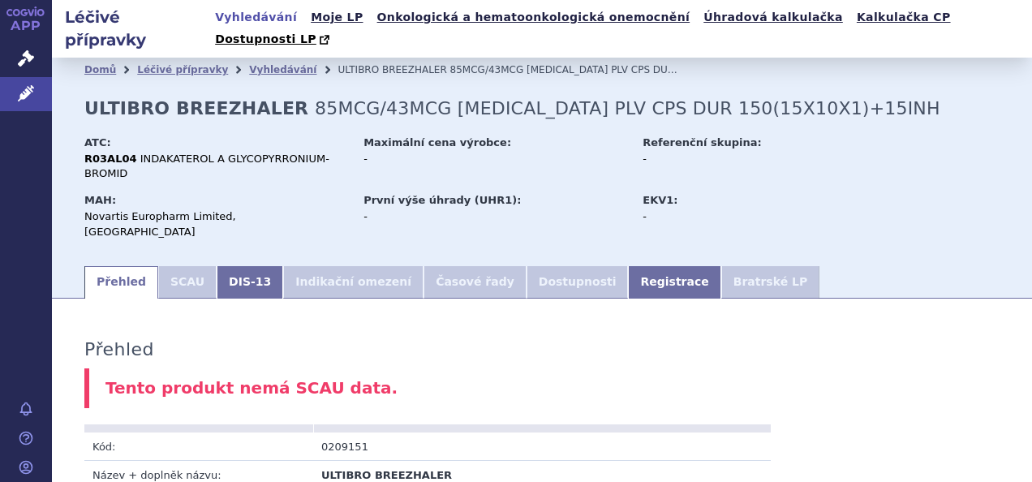
scroll to position [162, 0]
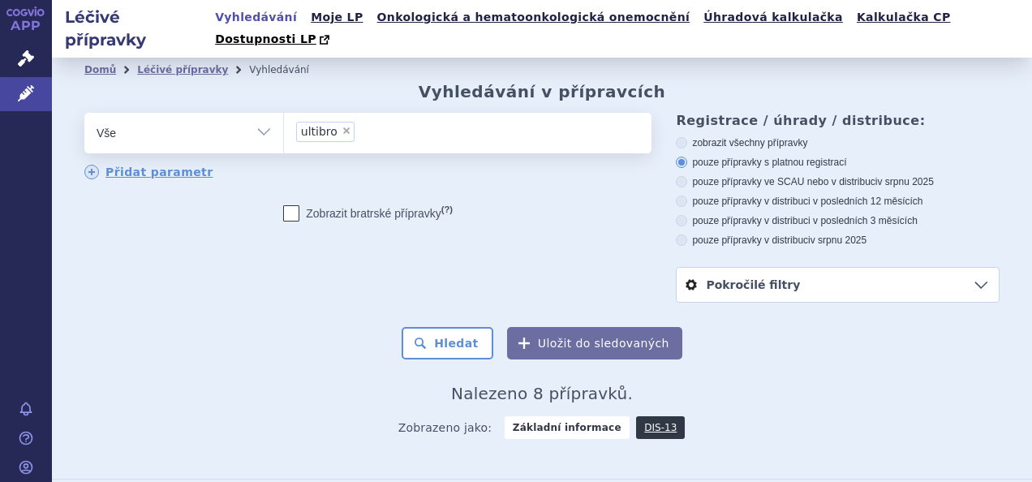
scroll to position [243, 0]
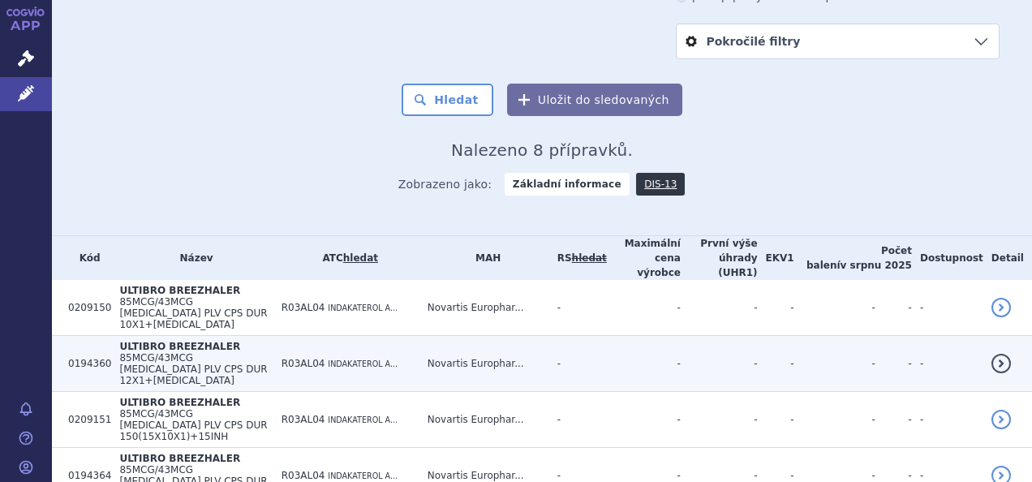
click at [325, 358] on span "R03AL04" at bounding box center [303, 363] width 44 height 11
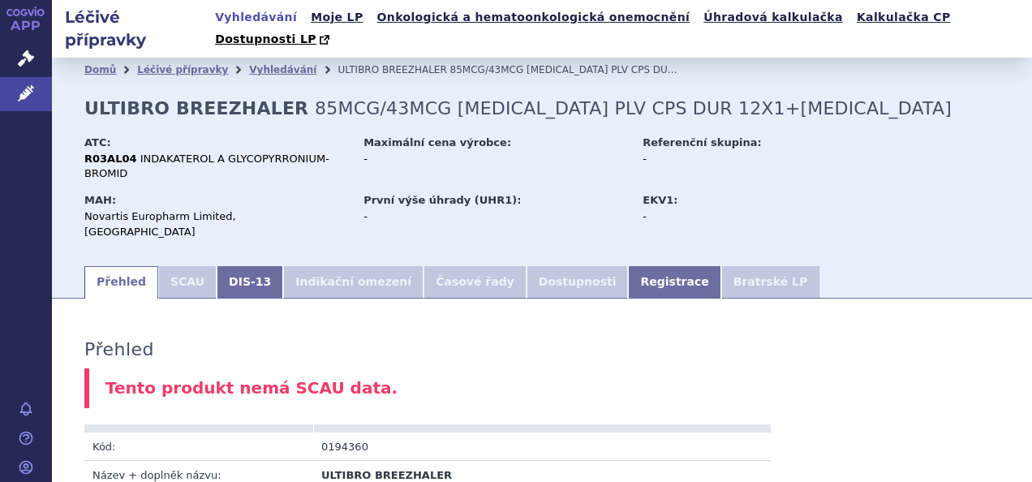
scroll to position [243, 0]
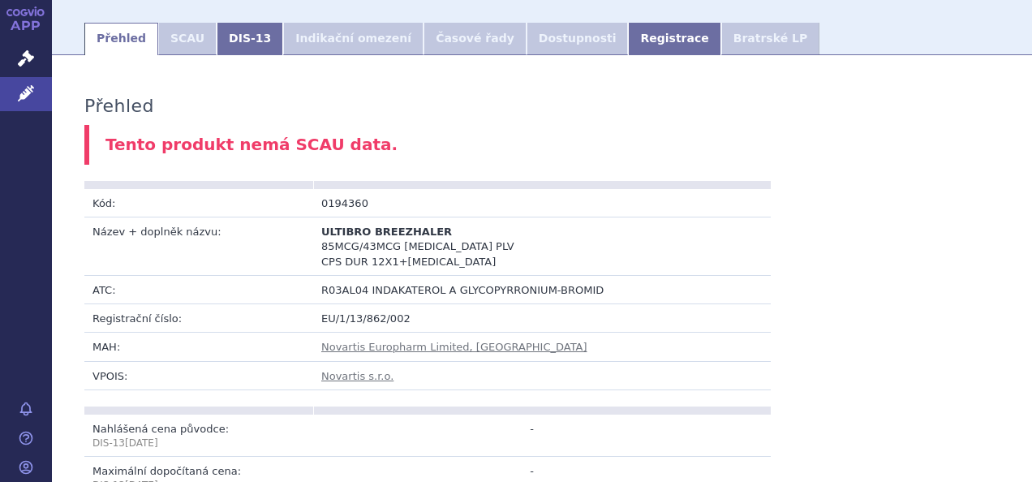
click at [325, 284] on span "R03AL04" at bounding box center [344, 290] width 47 height 12
copy td "R03AL04"
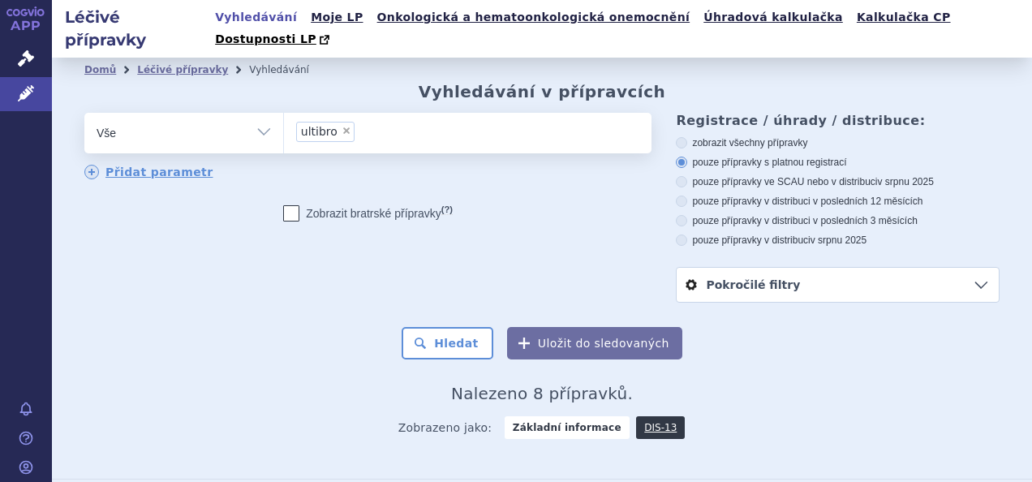
select select "filter-atc-group"
click at [84, 113] on select "Vše Přípravek/SUKL kód MAH VPOIS ATC/Aktivní látka Léková forma Síla" at bounding box center [183, 131] width 199 height 37
click at [356, 113] on ul at bounding box center [465, 130] width 363 height 34
click at [284, 112] on select at bounding box center [283, 132] width 1 height 41
paste input "R03AL04"
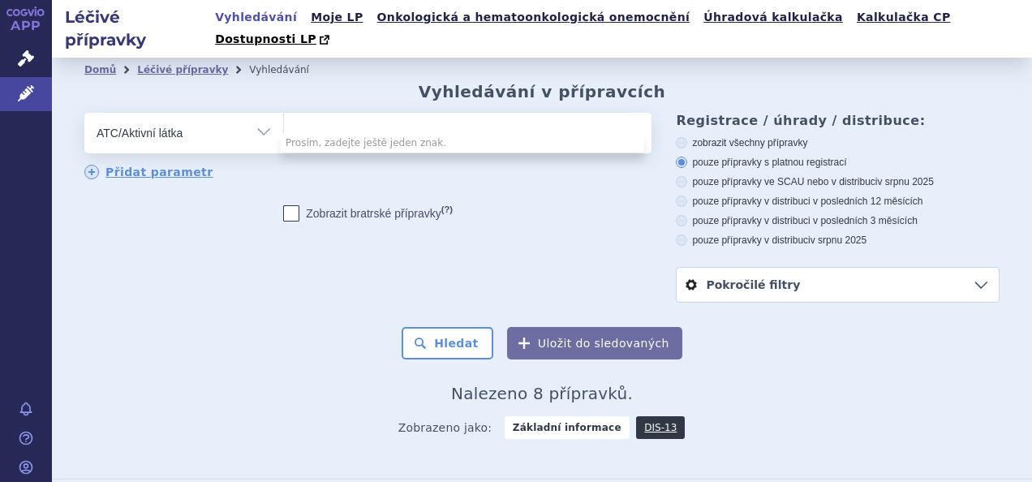
type input "R03AL04"
select select "R03AL04"
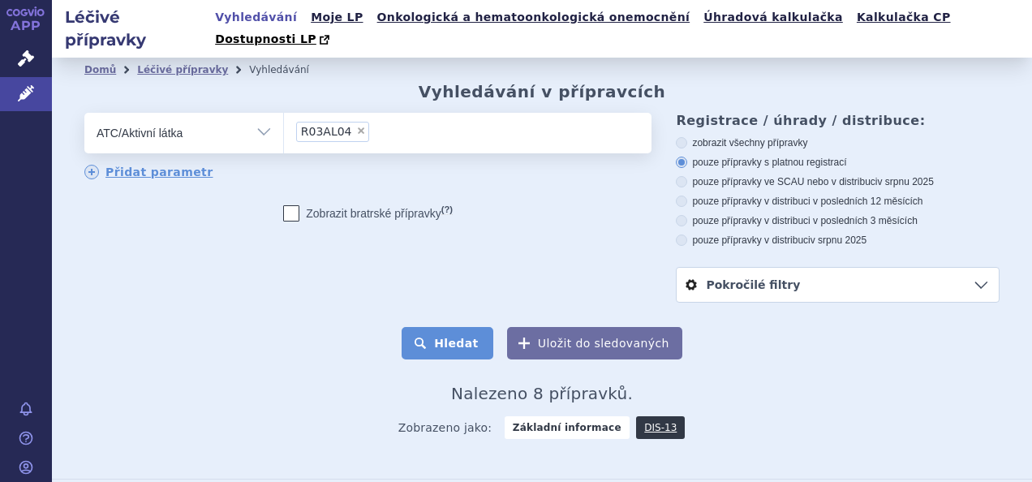
click at [446, 327] on button "Hledat" at bounding box center [448, 343] width 92 height 32
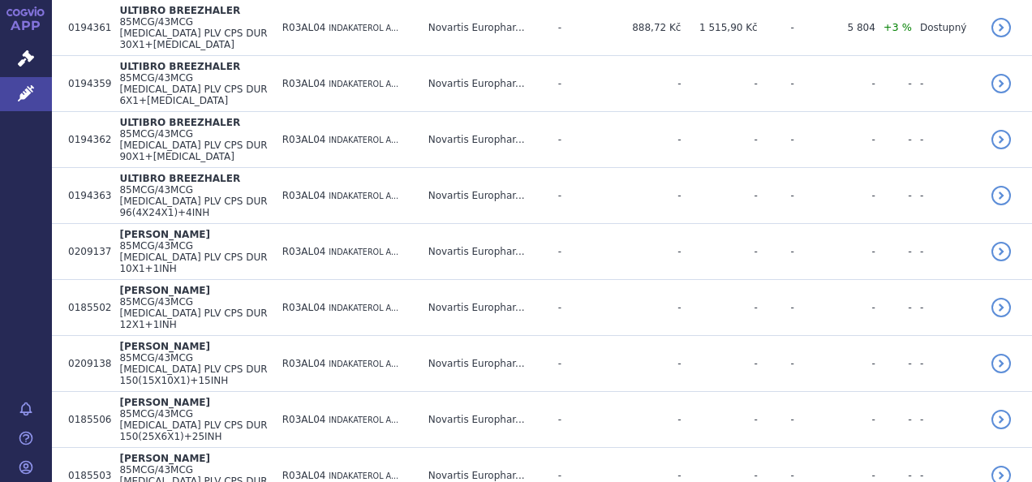
scroll to position [880, 0]
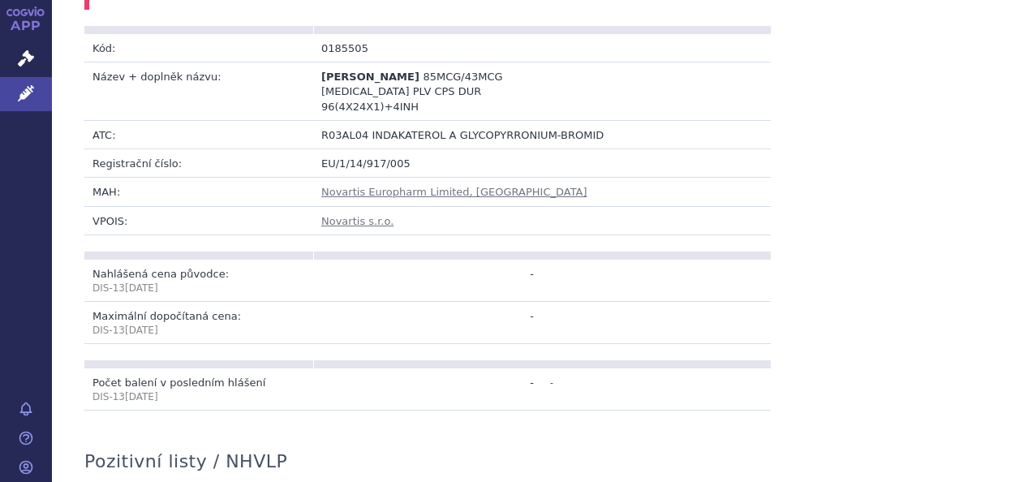
scroll to position [487, 0]
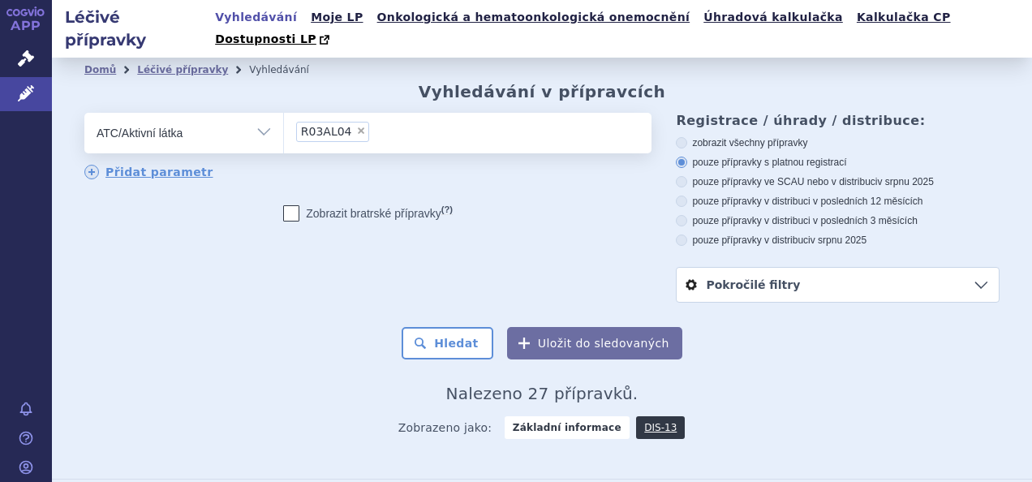
click at [114, 327] on div "Hledat Uložit do sledovaných" at bounding box center [541, 343] width 915 height 32
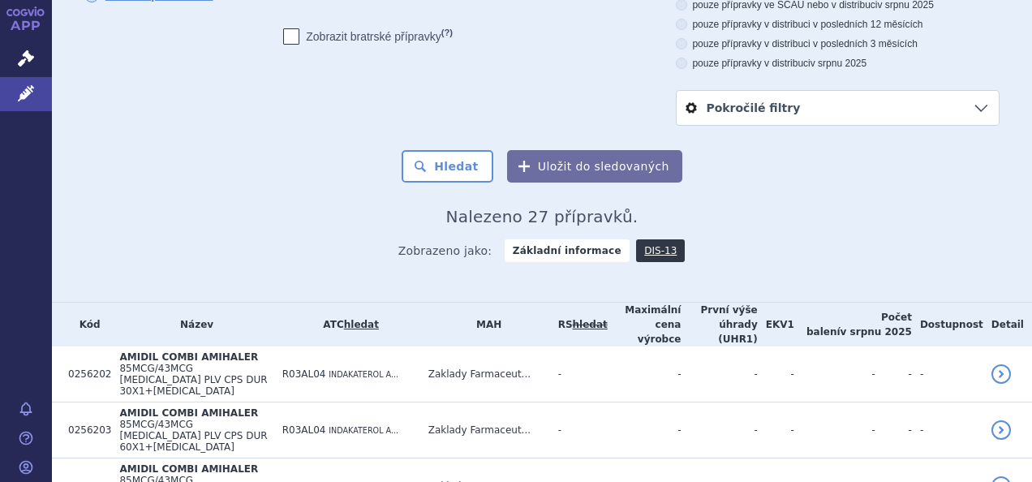
scroll to position [324, 0]
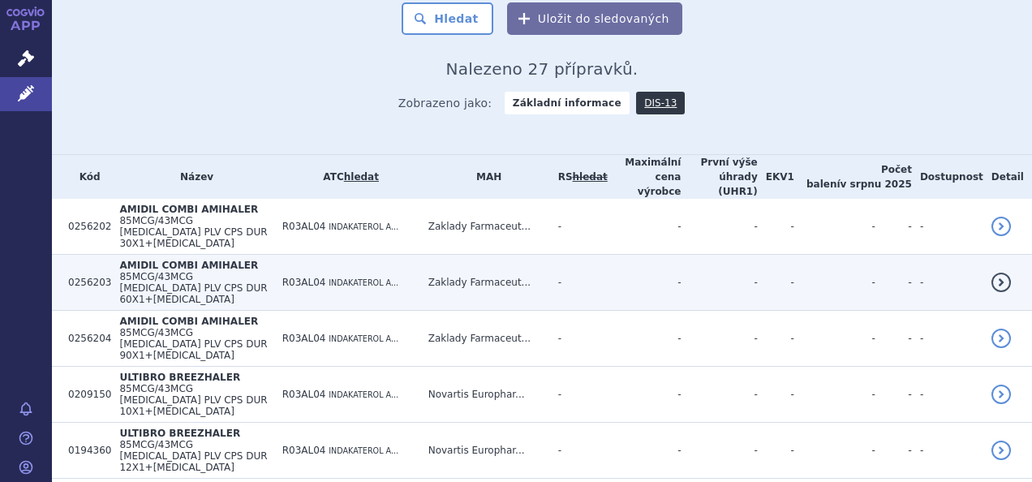
click at [273, 255] on td "AMIDIL COMBI AMIHALER 85MCG/43MCG INH PLV CPS DUR 60X1+INH" at bounding box center [192, 283] width 162 height 56
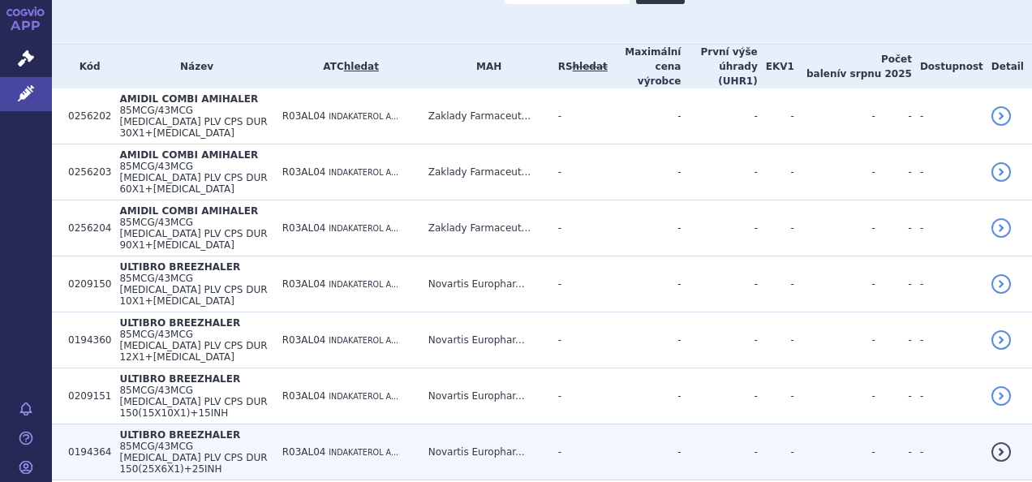
scroll to position [312, 0]
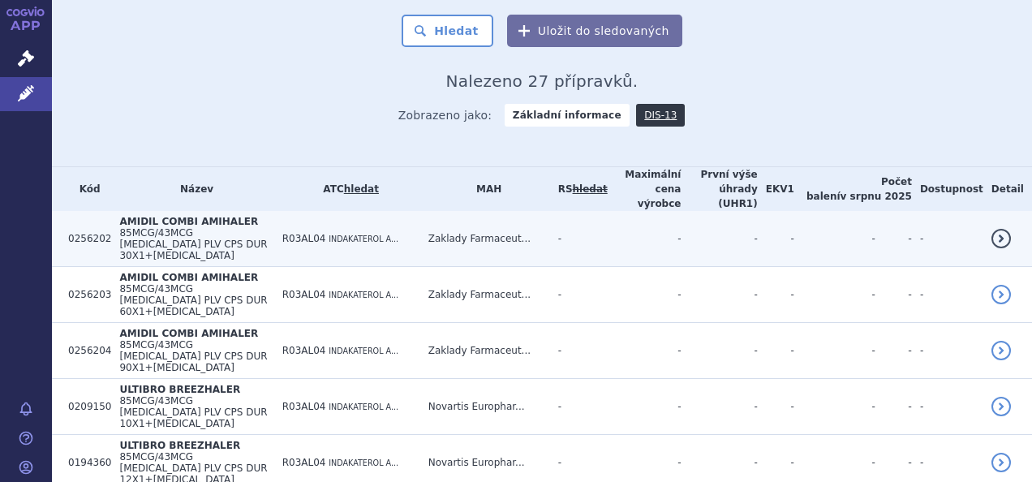
click at [253, 227] on span "85MCG/43MCG [MEDICAL_DATA] PLV CPS DUR 30X1+[MEDICAL_DATA]" at bounding box center [193, 244] width 148 height 34
